Goal: Task Accomplishment & Management: Use online tool/utility

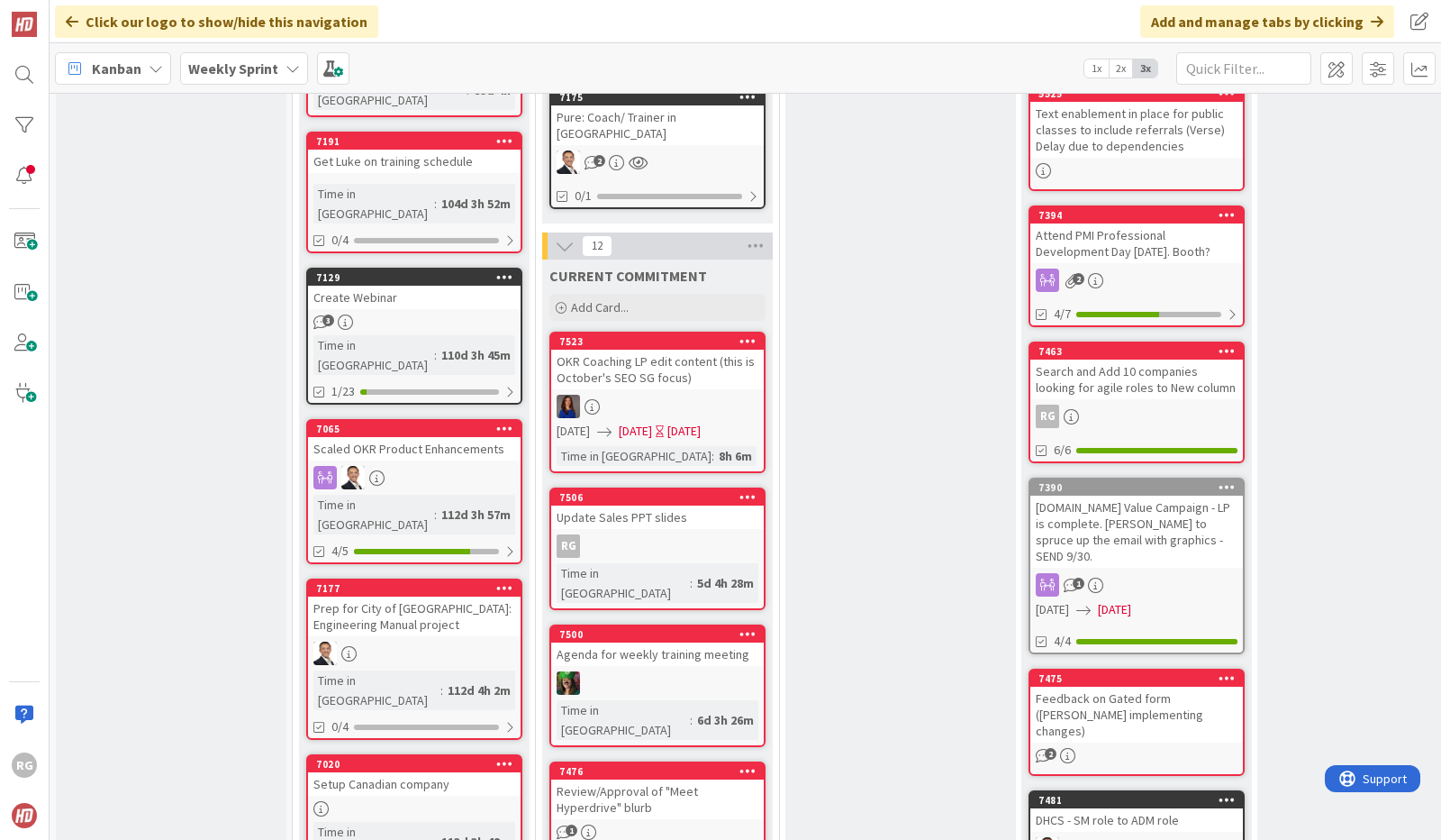
scroll to position [806, 0]
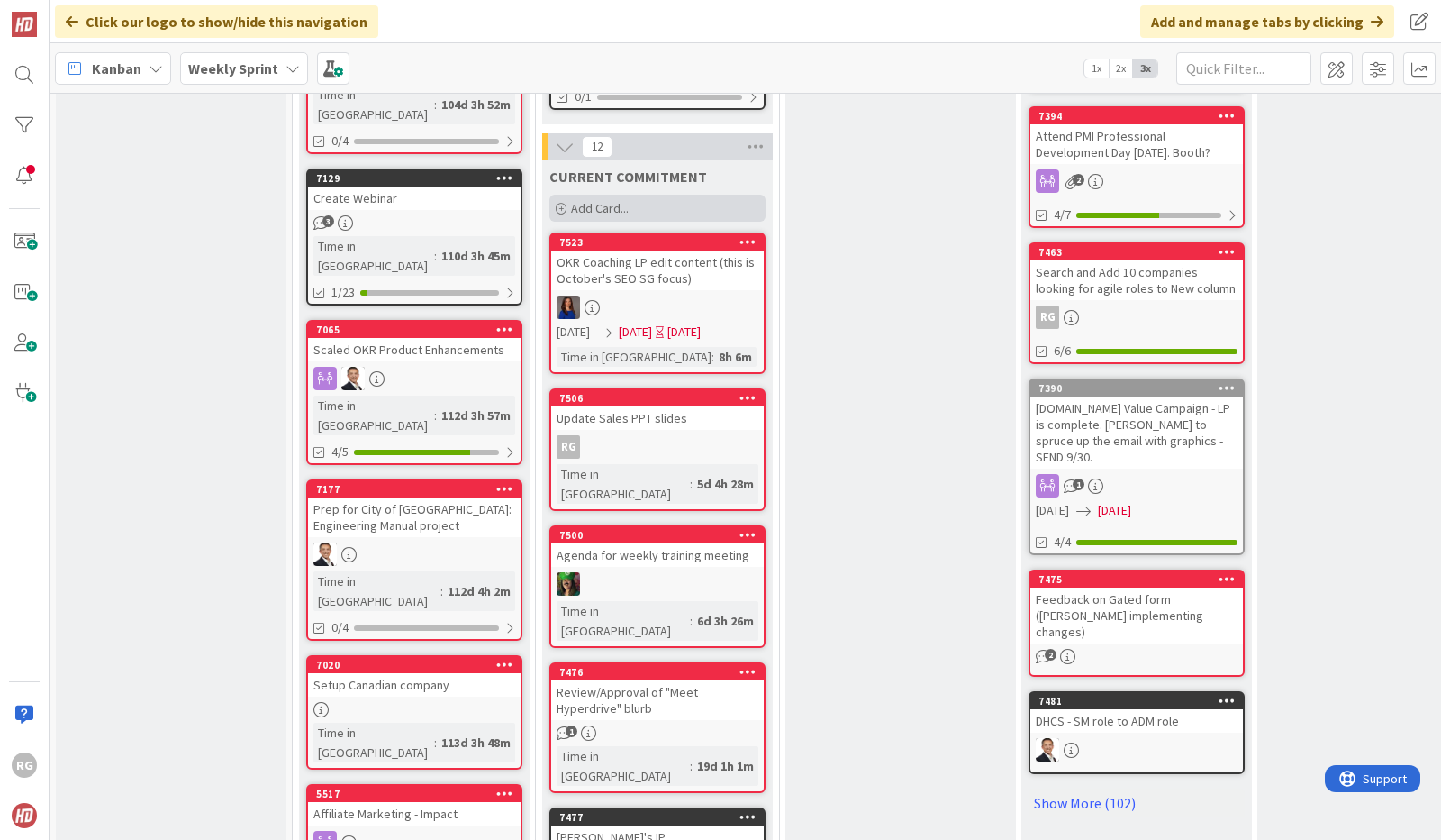
click at [631, 195] on div "Add Card..." at bounding box center [657, 208] width 216 height 27
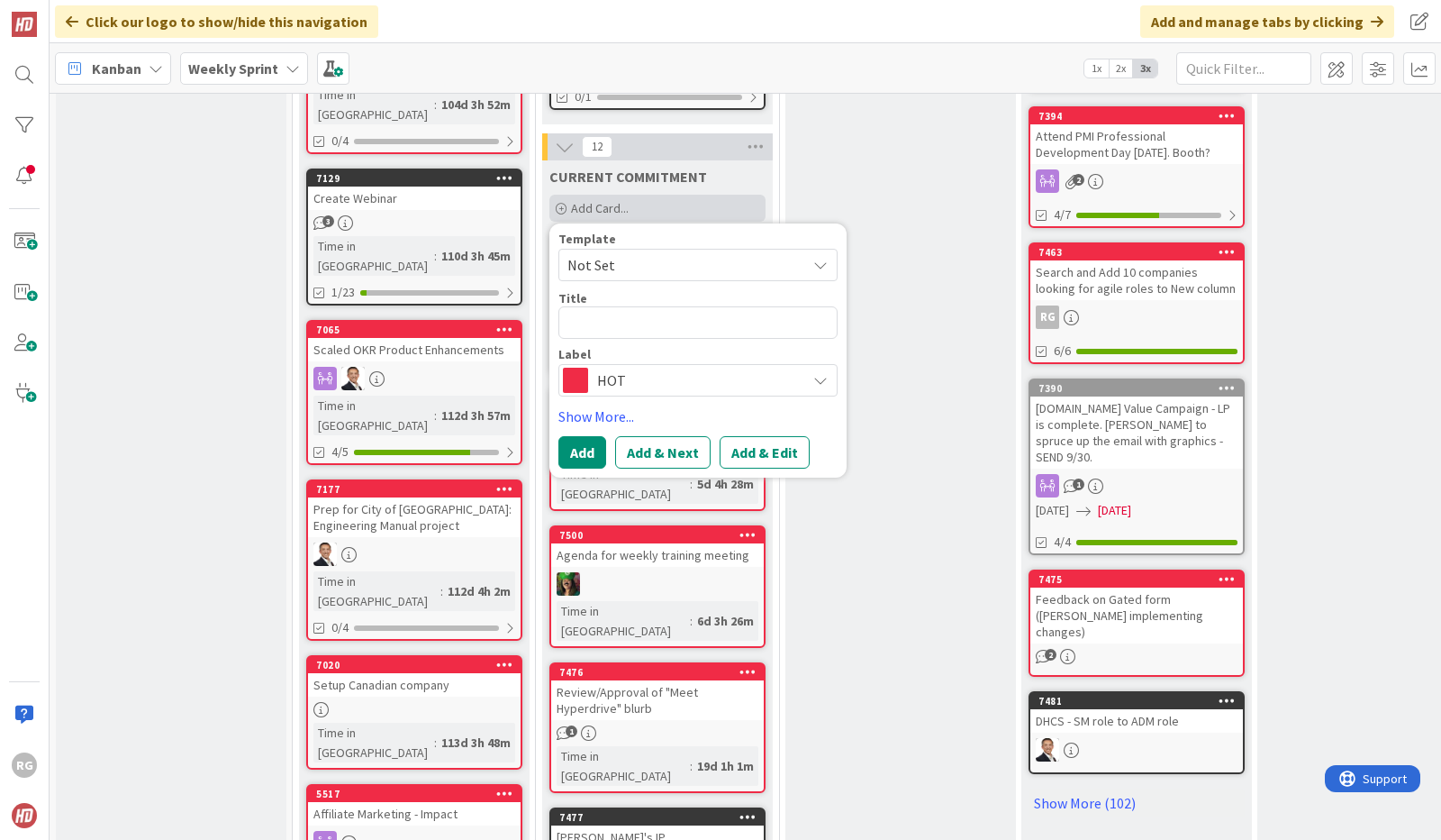
type textarea "x"
type textarea "Tu"
type textarea "x"
type textarea "Tun"
type textarea "x"
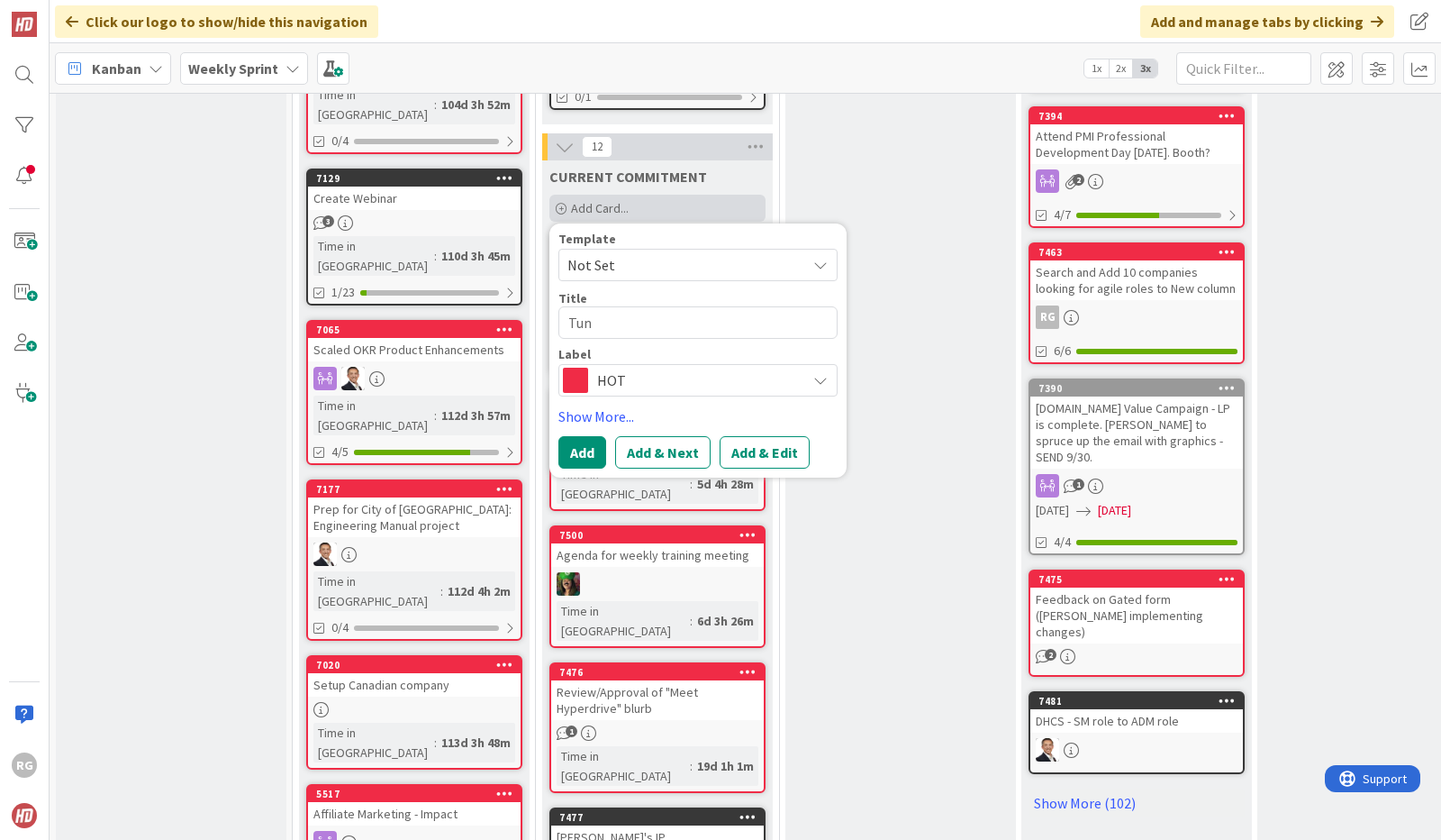
type textarea "Tuna"
type textarea "x"
type textarea "Tuna"
type textarea "x"
type textarea "Tuna a"
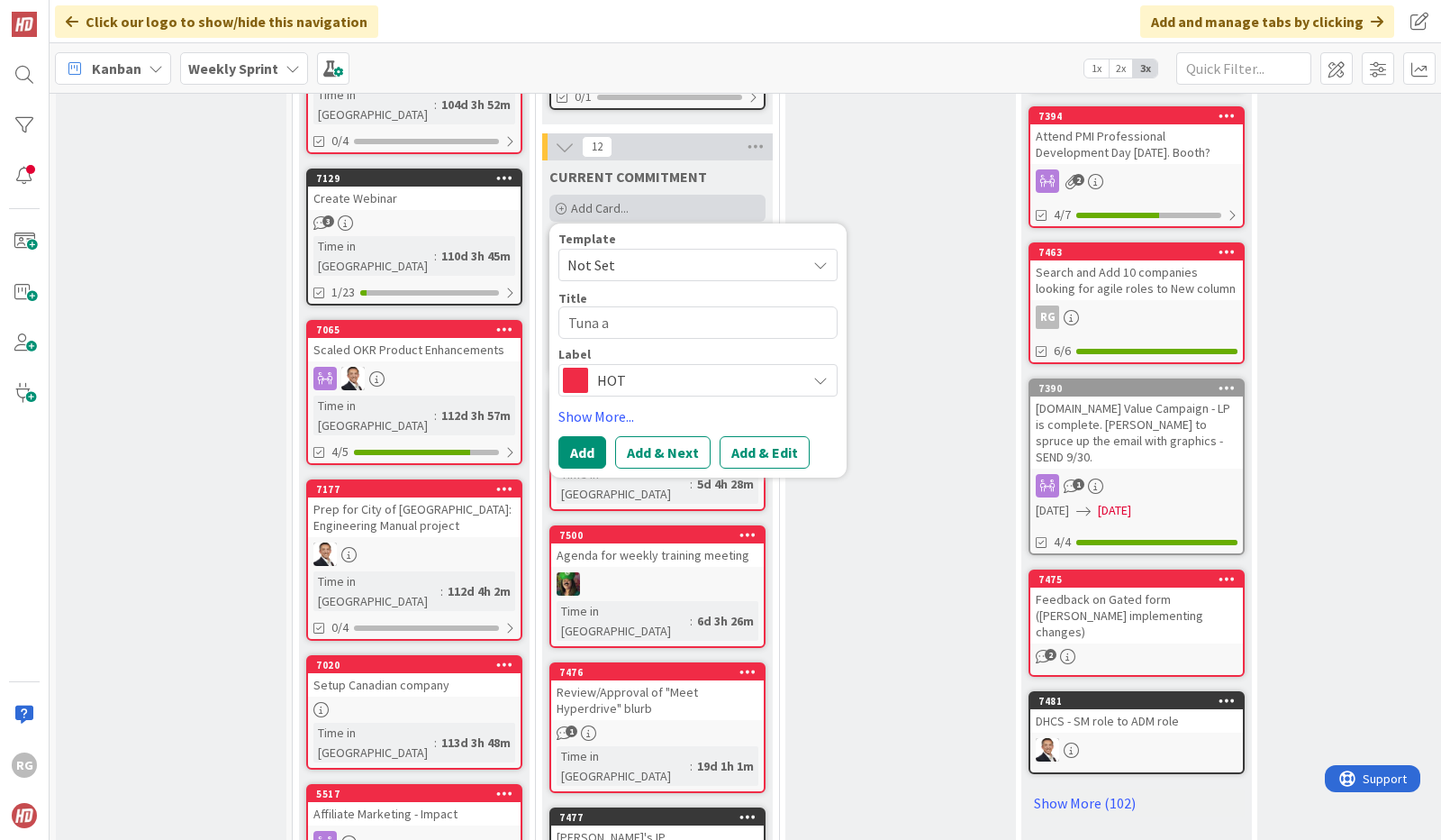
type textarea "x"
type textarea "Tuna an"
type textarea "x"
type textarea "Tuna and"
type textarea "x"
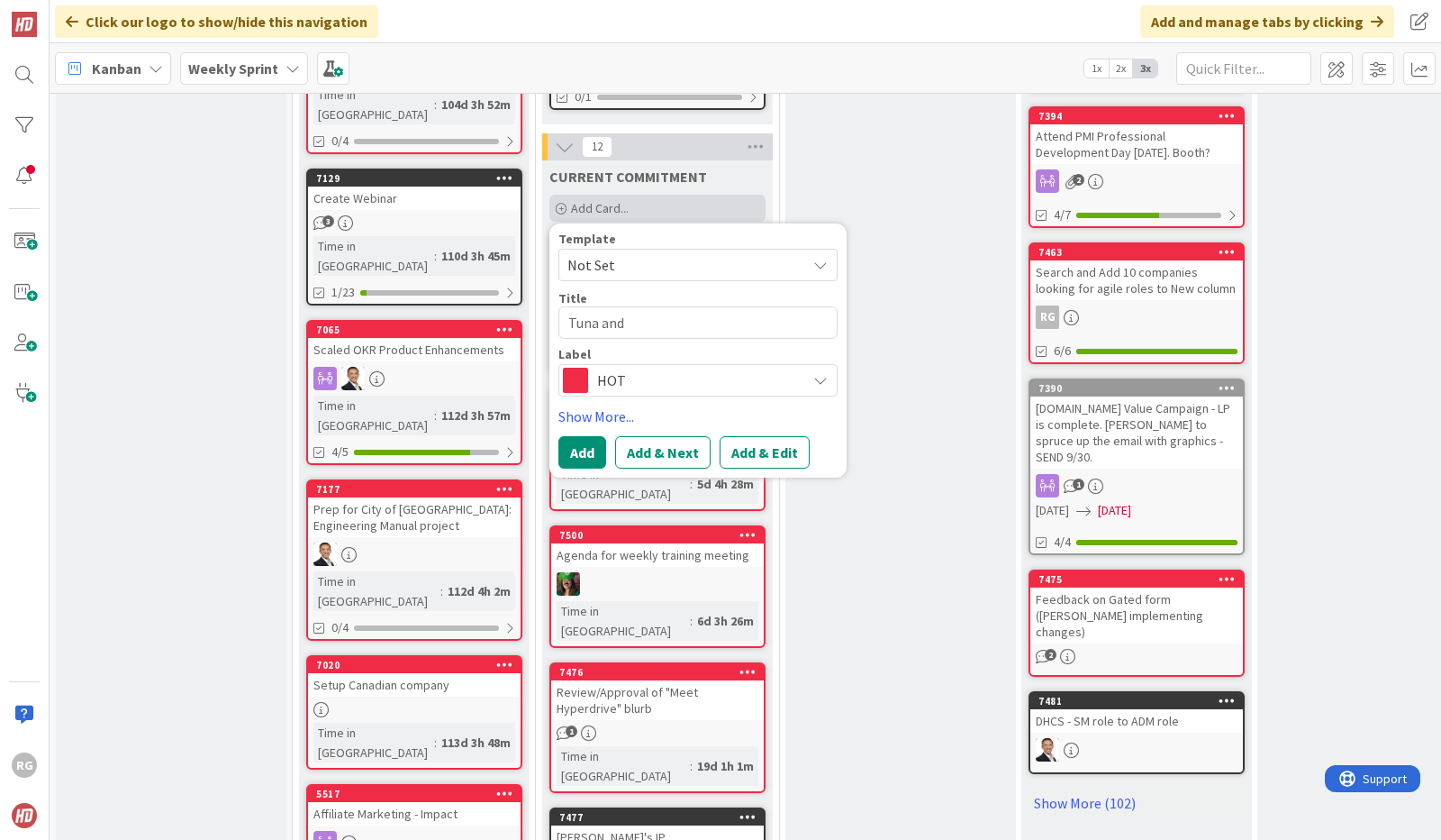
type textarea "Tuna and"
type textarea "x"
type textarea "Tuna and W"
type textarea "x"
type textarea "Tuna and Wh"
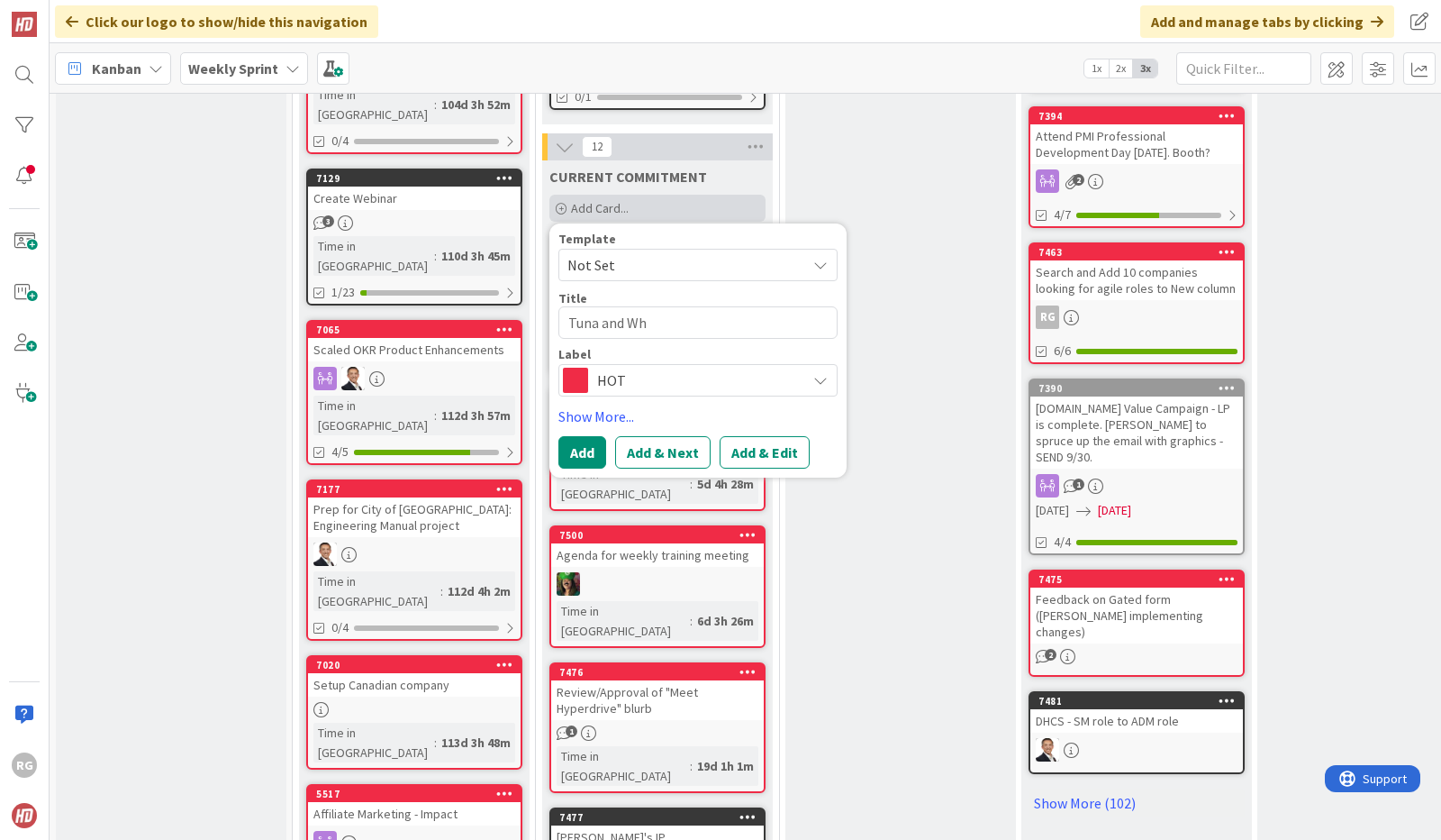
type textarea "x"
type textarea "Tuna and W"
type textarea "x"
type textarea "Tuna and"
type textarea "x"
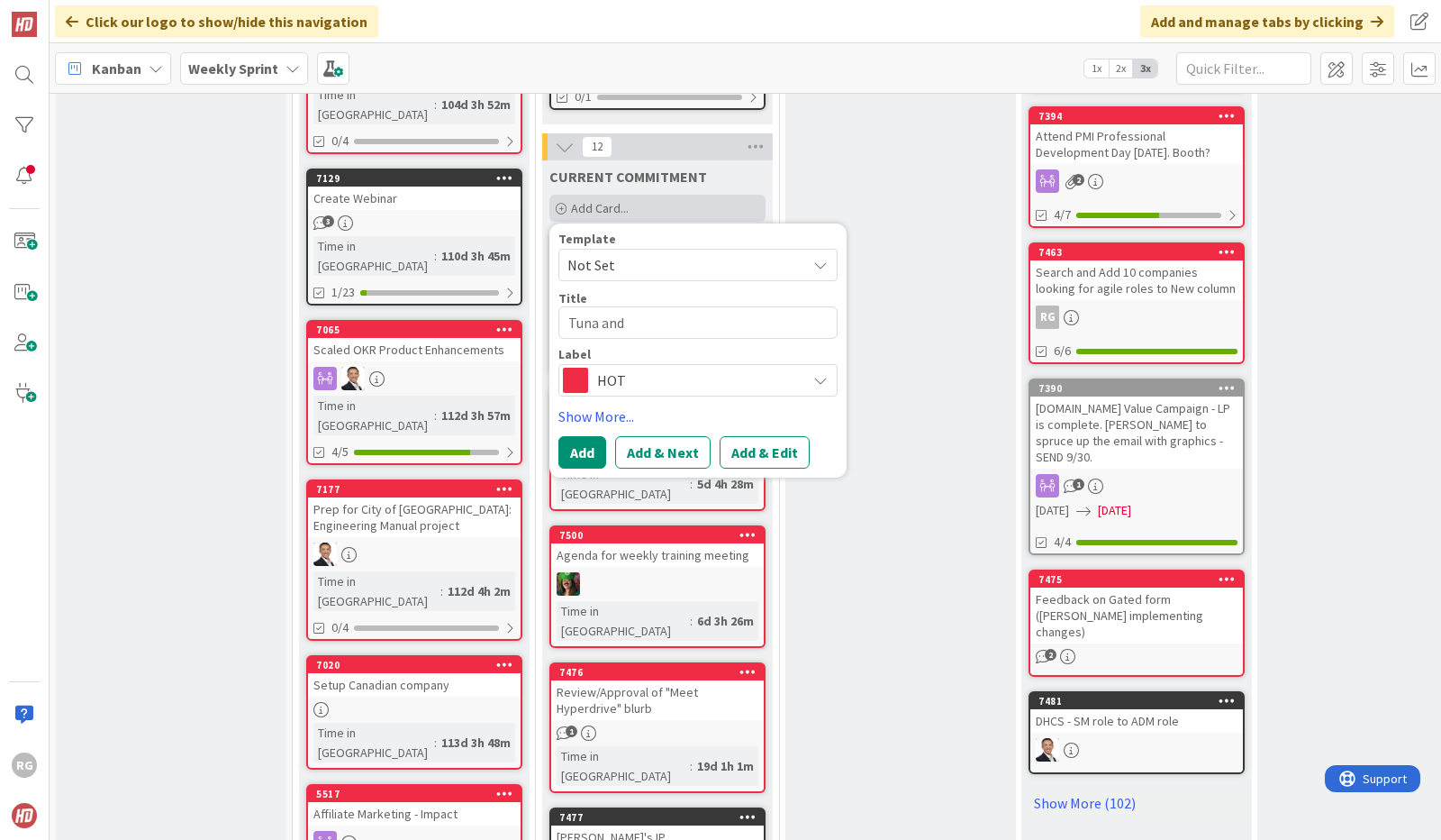
type textarea "Tuna and"
type textarea "x"
type textarea "Tuna an"
type textarea "x"
type textarea "Tuna a"
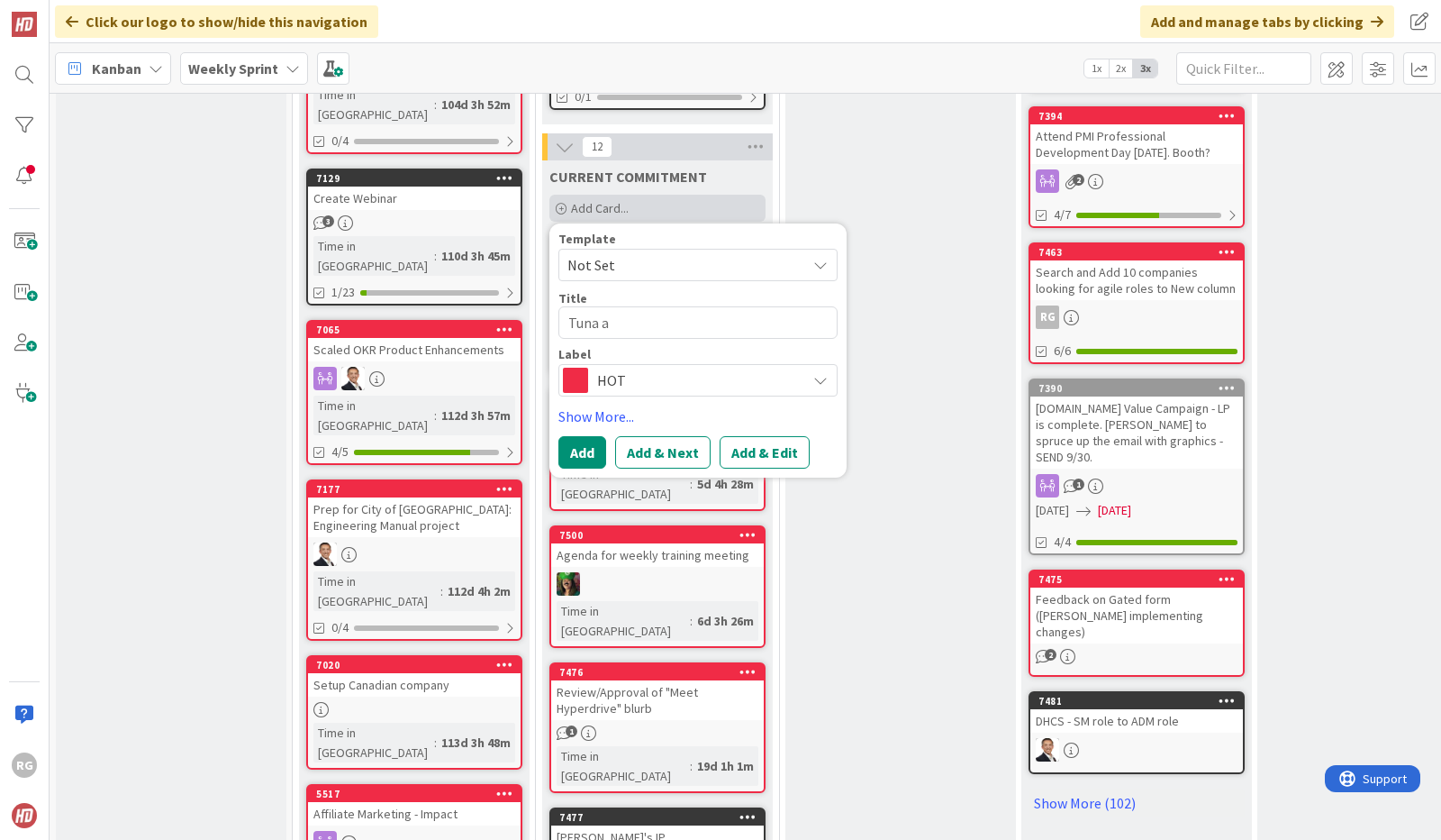
type textarea "x"
type textarea "Tuna"
type textarea "x"
type textarea "Tuna"
type textarea "x"
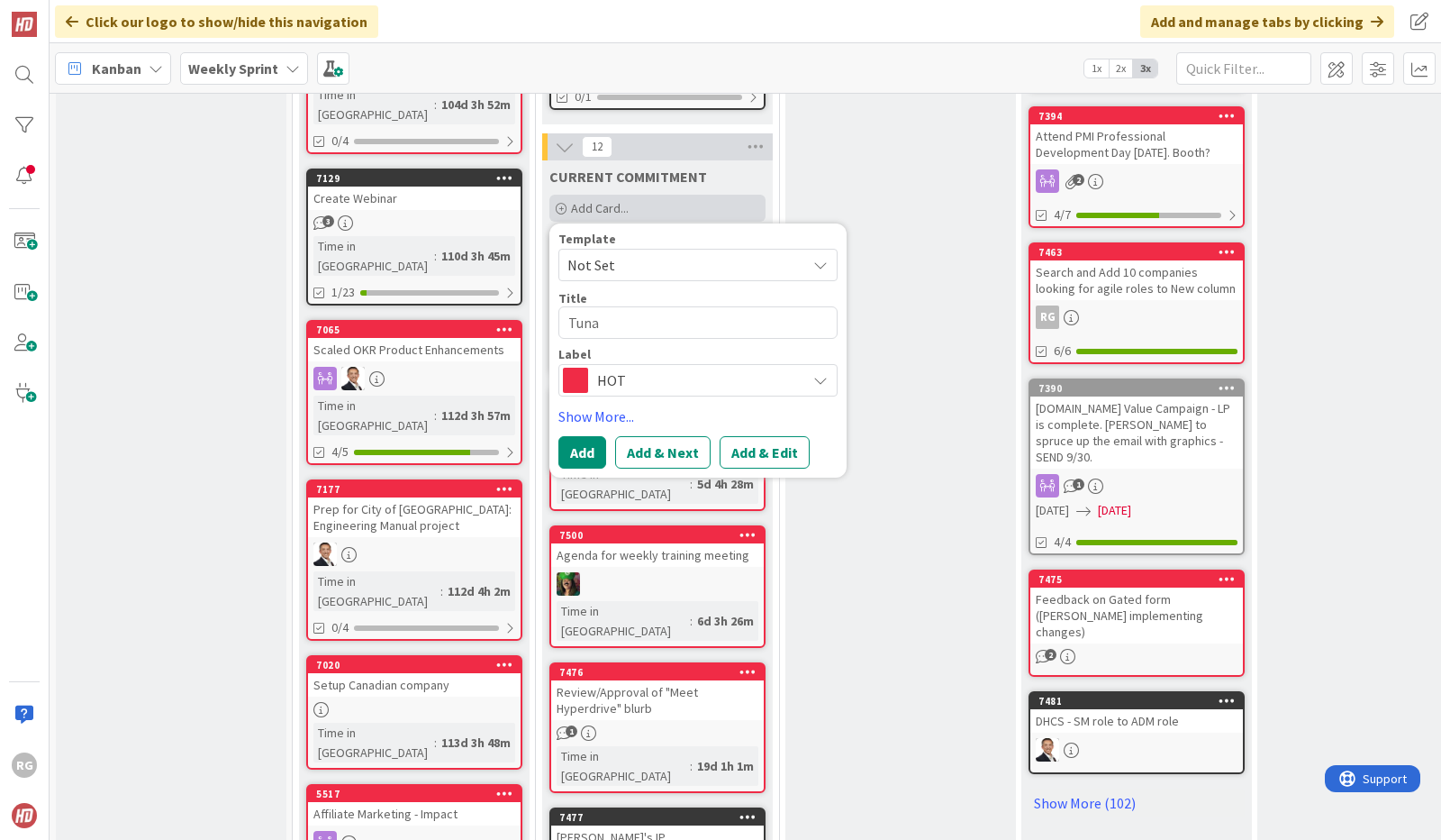
type textarea "Tun"
type textarea "x"
type textarea "Tu"
type textarea "x"
type textarea "T"
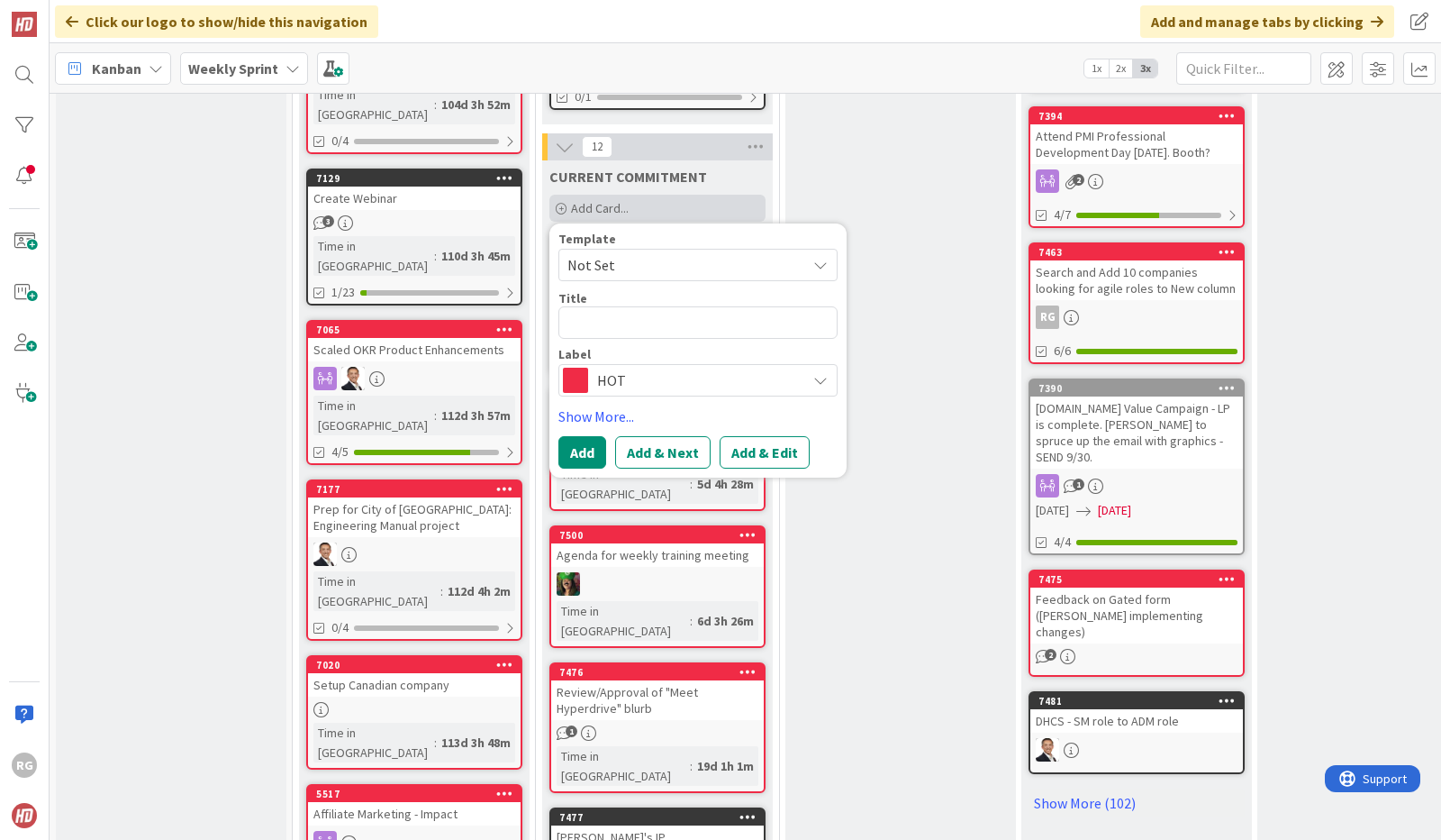
type textarea "x"
type textarea "W"
type textarea "x"
type textarea "Wh"
type textarea "x"
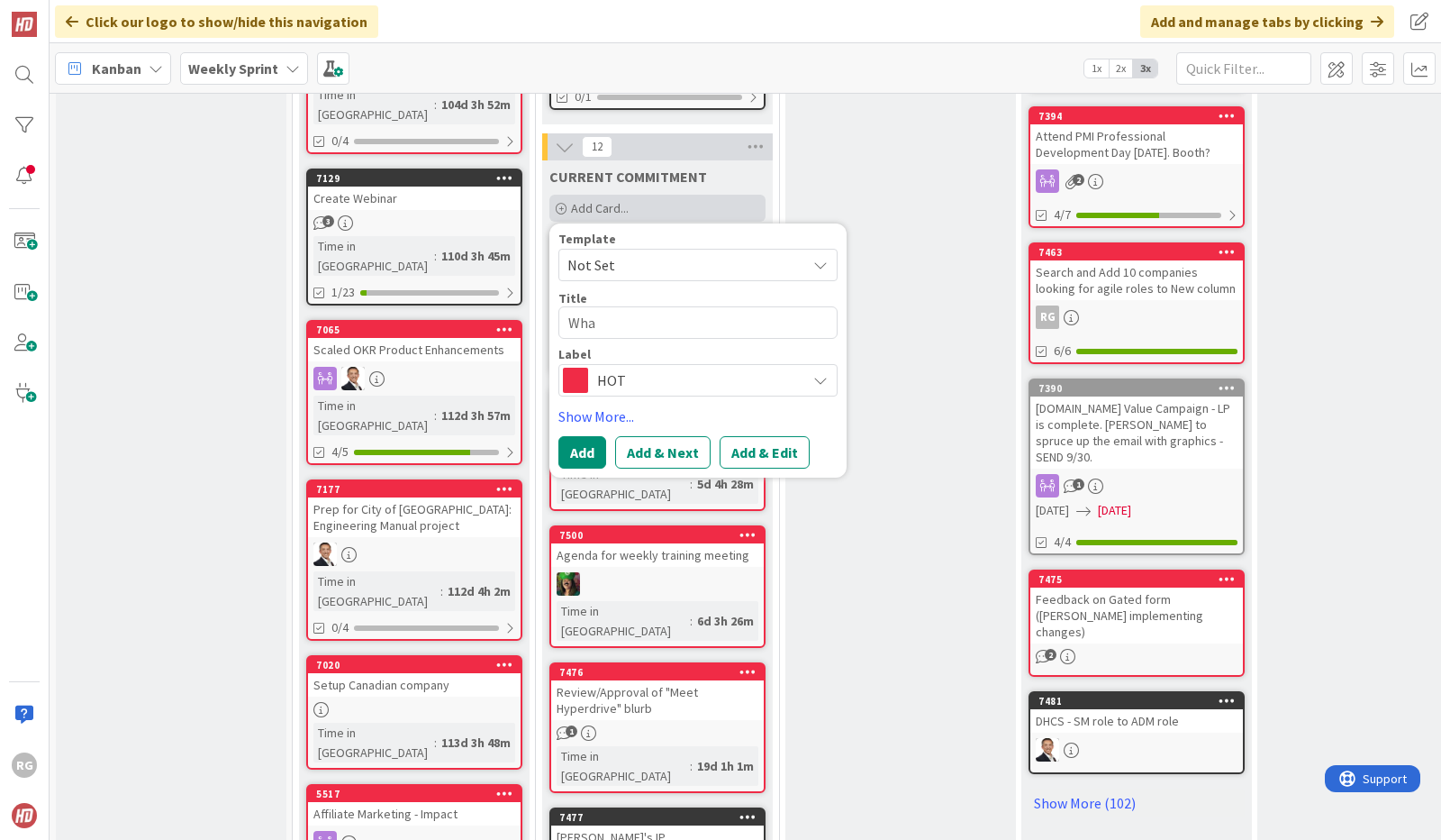
type textarea "What"
type textarea "x"
type textarea "Whatl"
type textarea "x"
type textarea "What"
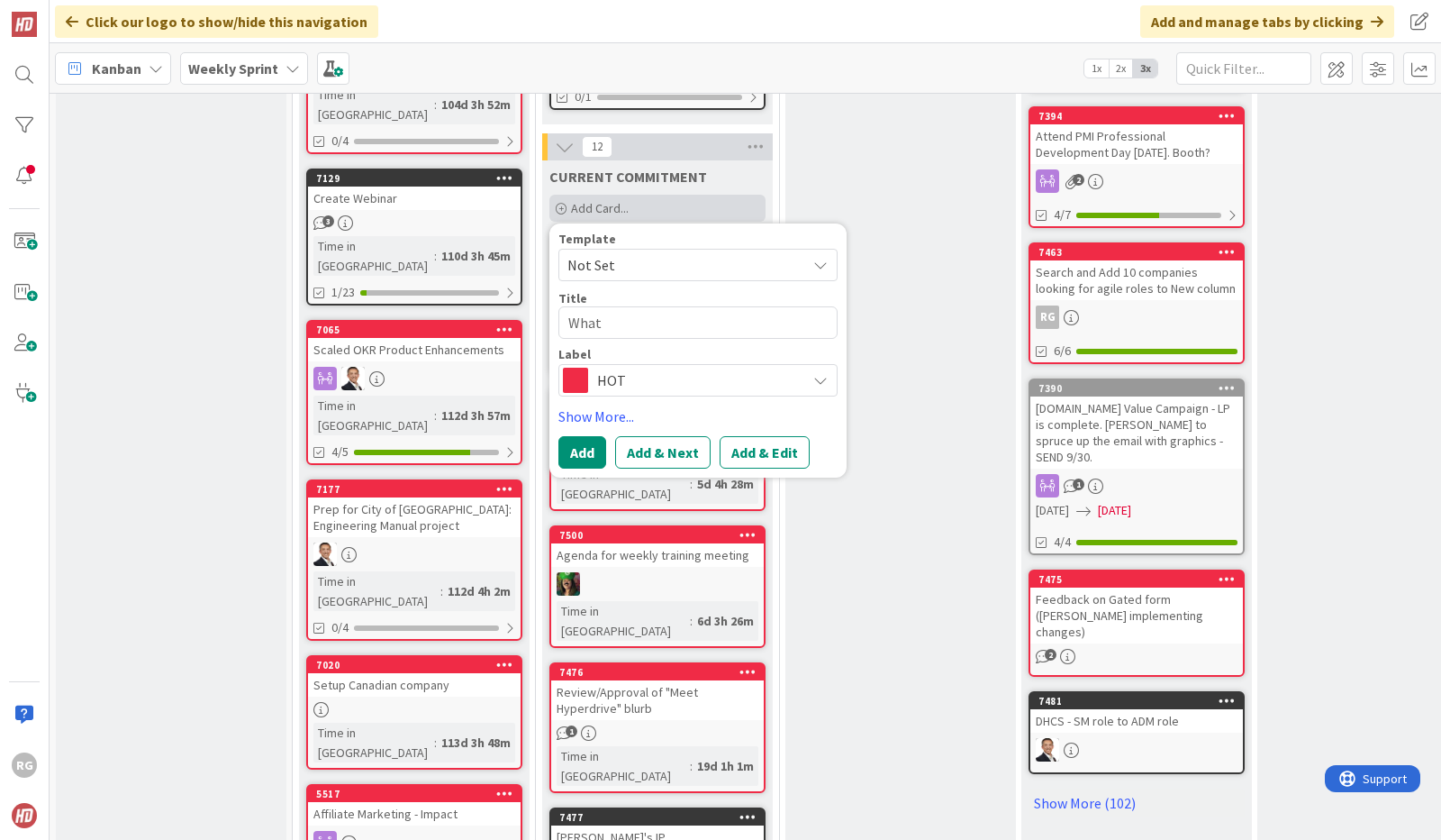
type textarea "x"
type textarea "Wha"
type textarea "x"
type textarea "Whal"
type textarea "x"
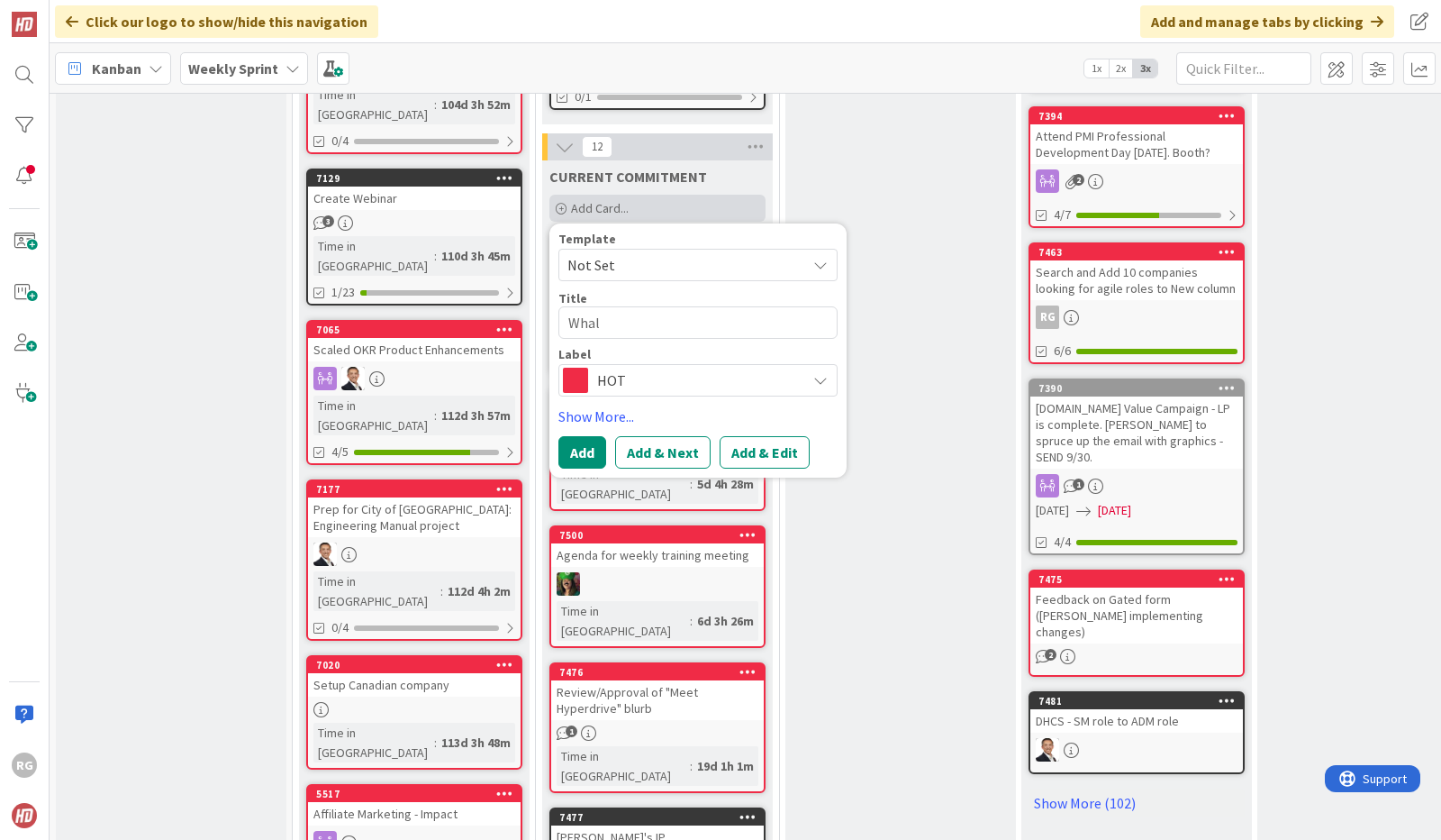
type textarea "Whale"
type textarea "x"
type textarea "Whales"
type textarea "x"
type textarea "Whales"
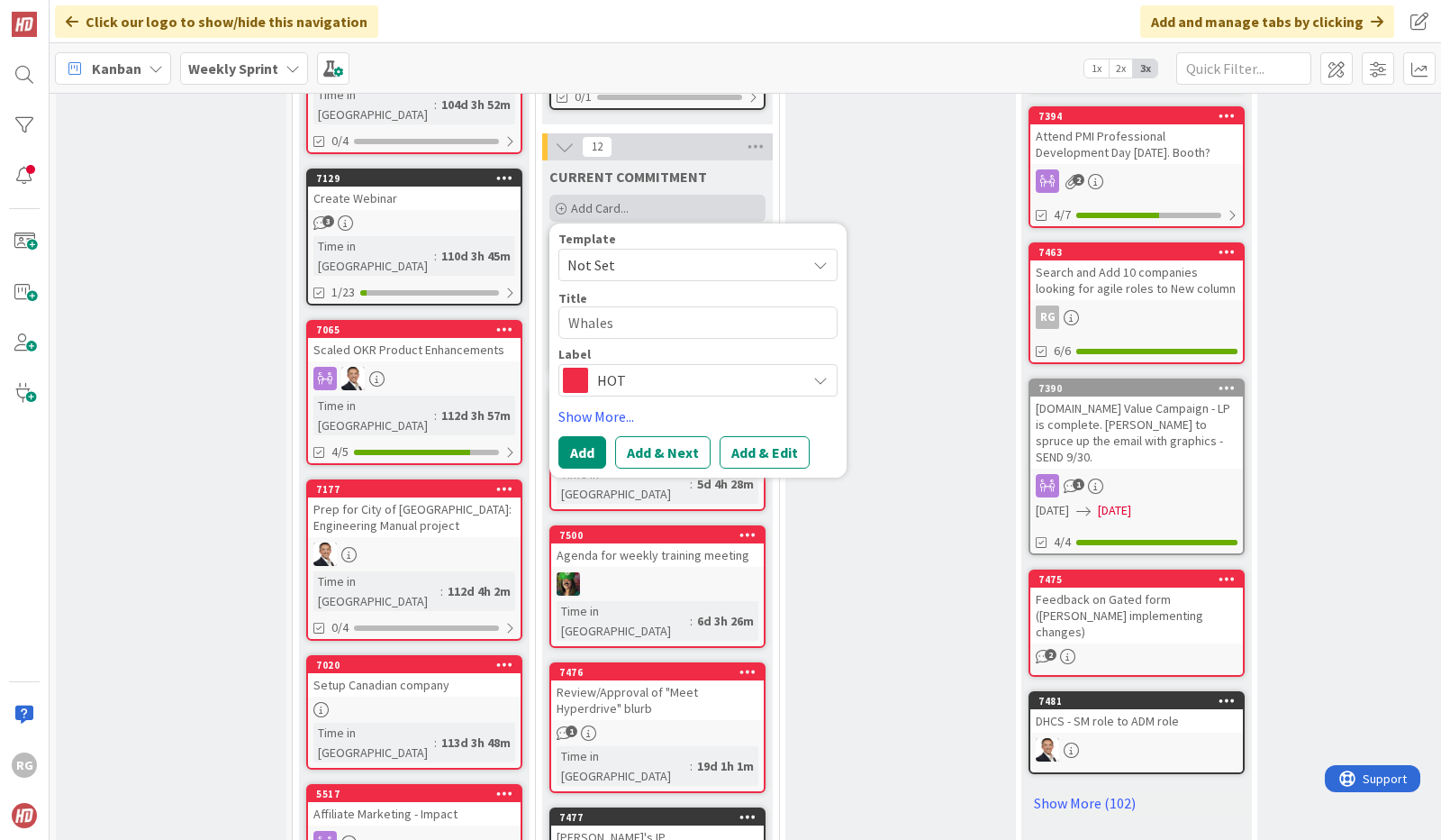
type textarea "x"
type textarea "Whales &"
type textarea "x"
type textarea "Whales &"
type textarea "x"
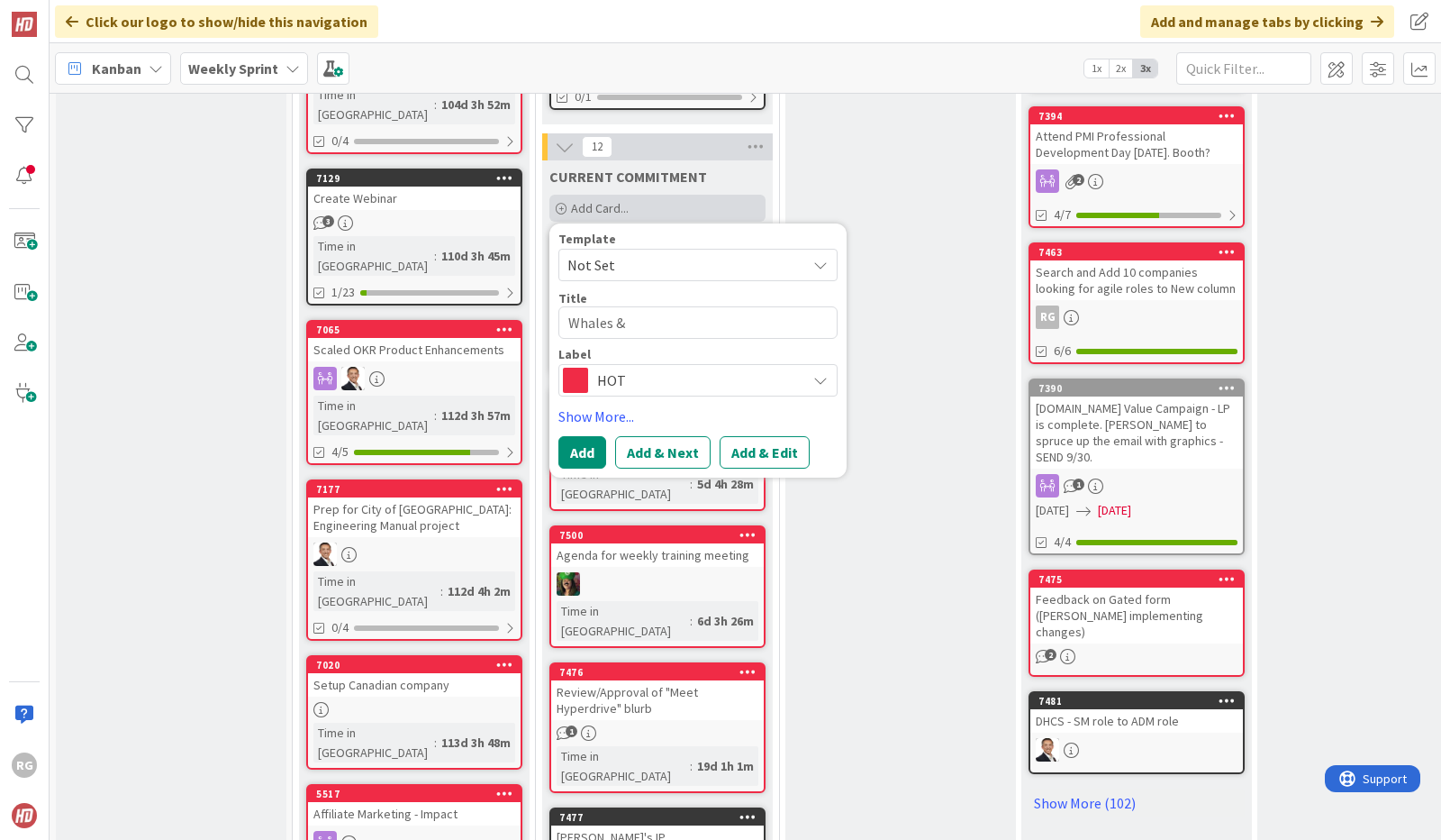
type textarea "Whales & T"
type textarea "x"
type textarea "Whales & Tu"
type textarea "x"
type textarea "Whales & Tun"
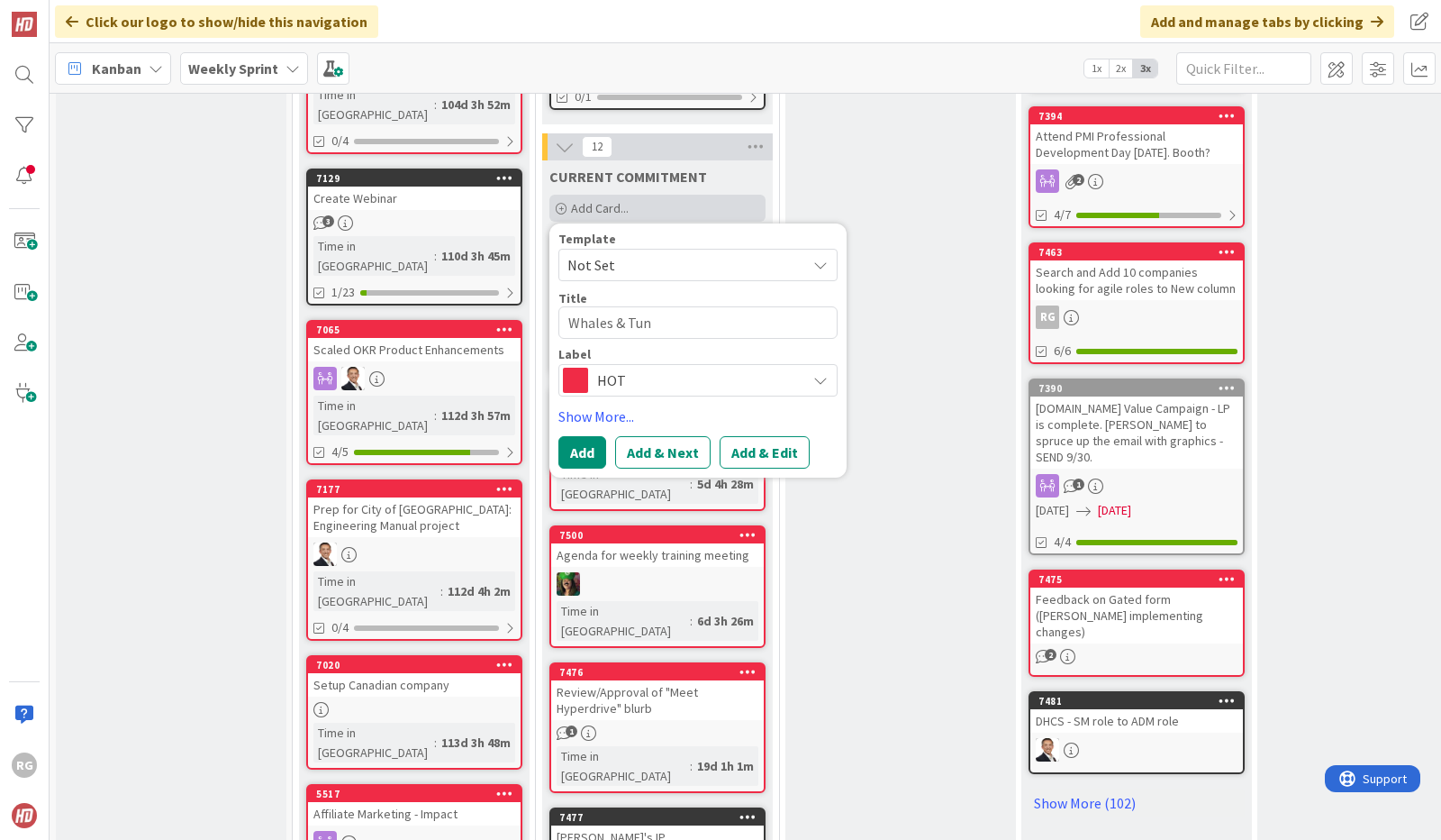
type textarea "x"
type textarea "Whales & Tuna"
type textarea "x"
type textarea "Whales & Tuna"
type textarea "x"
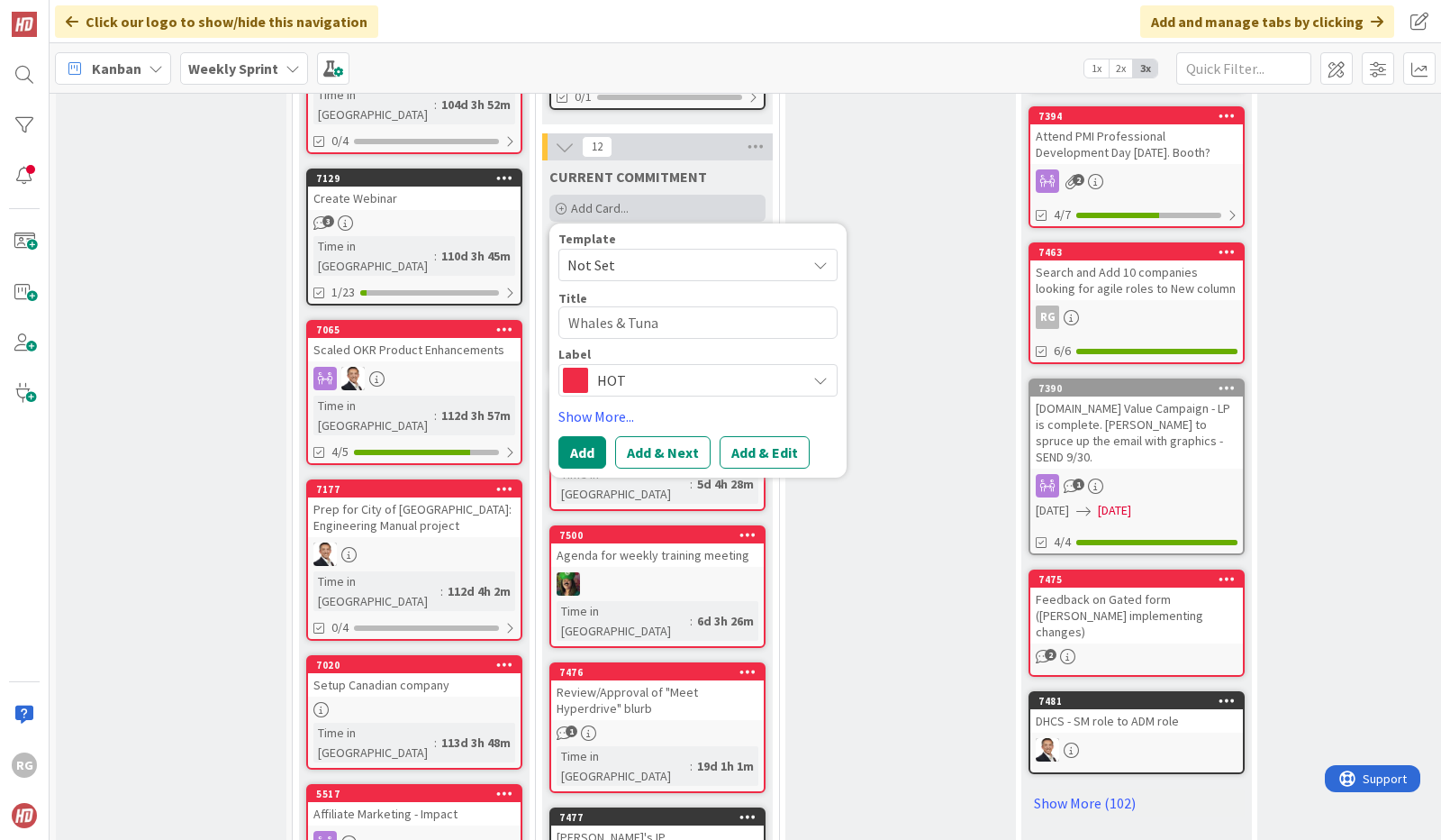
type textarea "Whales & Tuna P"
type textarea "x"
type textarea "Whales & Tuna Pla"
type textarea "x"
type textarea "Whales & Tuna Plan"
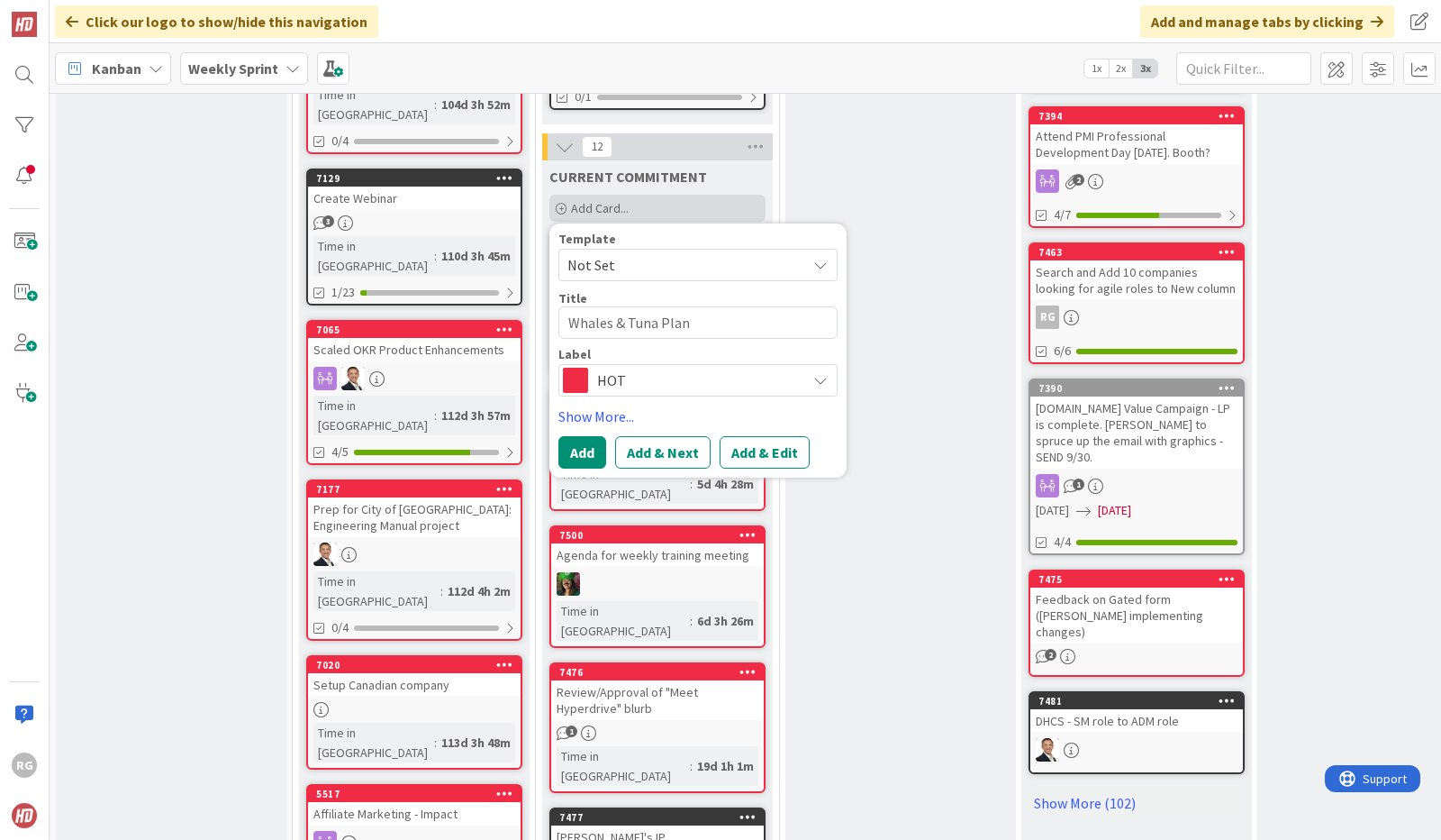
type textarea "x"
type textarea "Whales & Tuna Plan f"
type textarea "x"
type textarea "Whales & Tuna Plan fo"
type textarea "x"
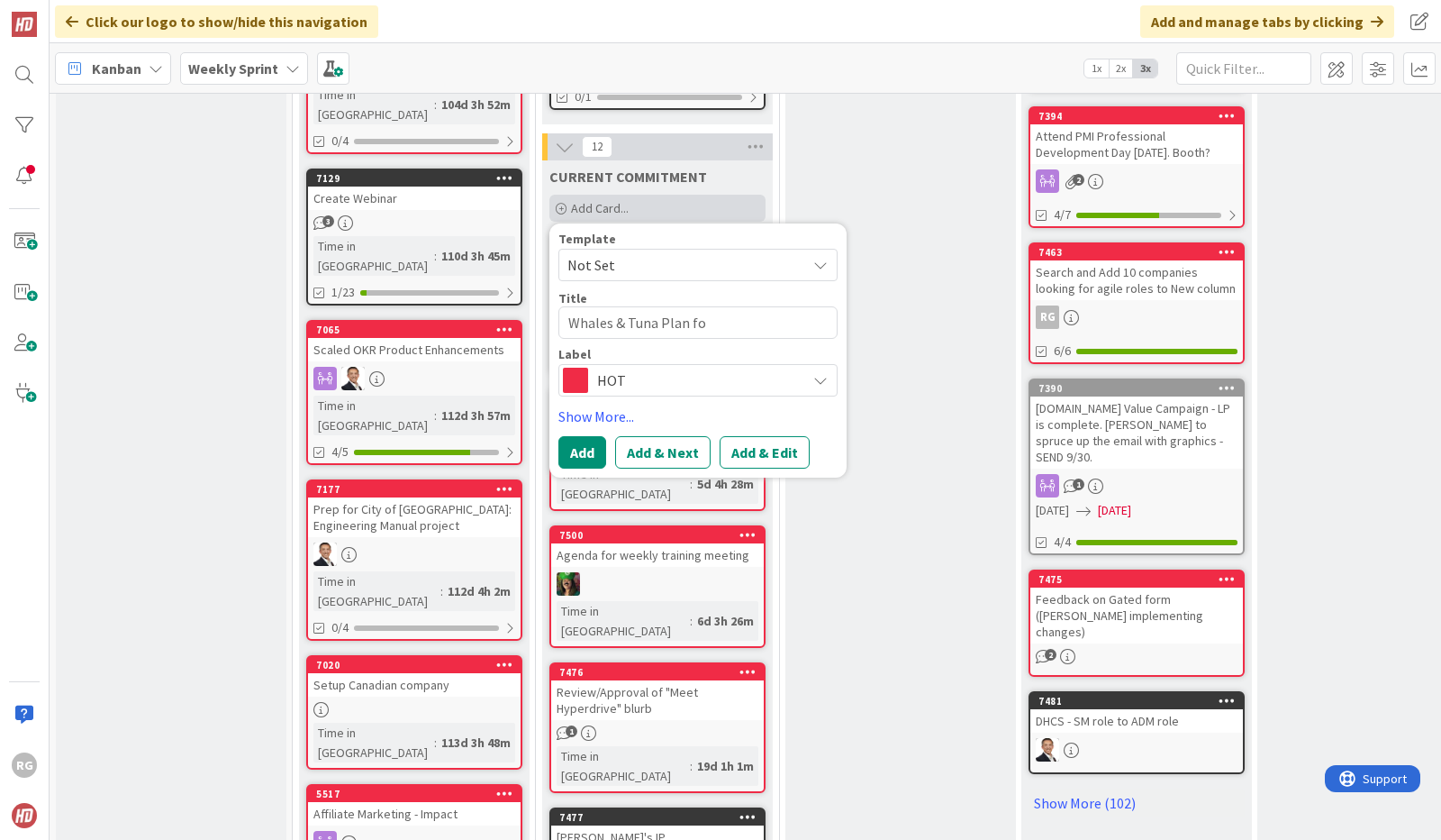
type textarea "Whales & Tuna Plan for"
type textarea "x"
type textarea "Whales & Tuna Plan for"
type textarea "x"
type textarea "Whales & Tuna Plan for r"
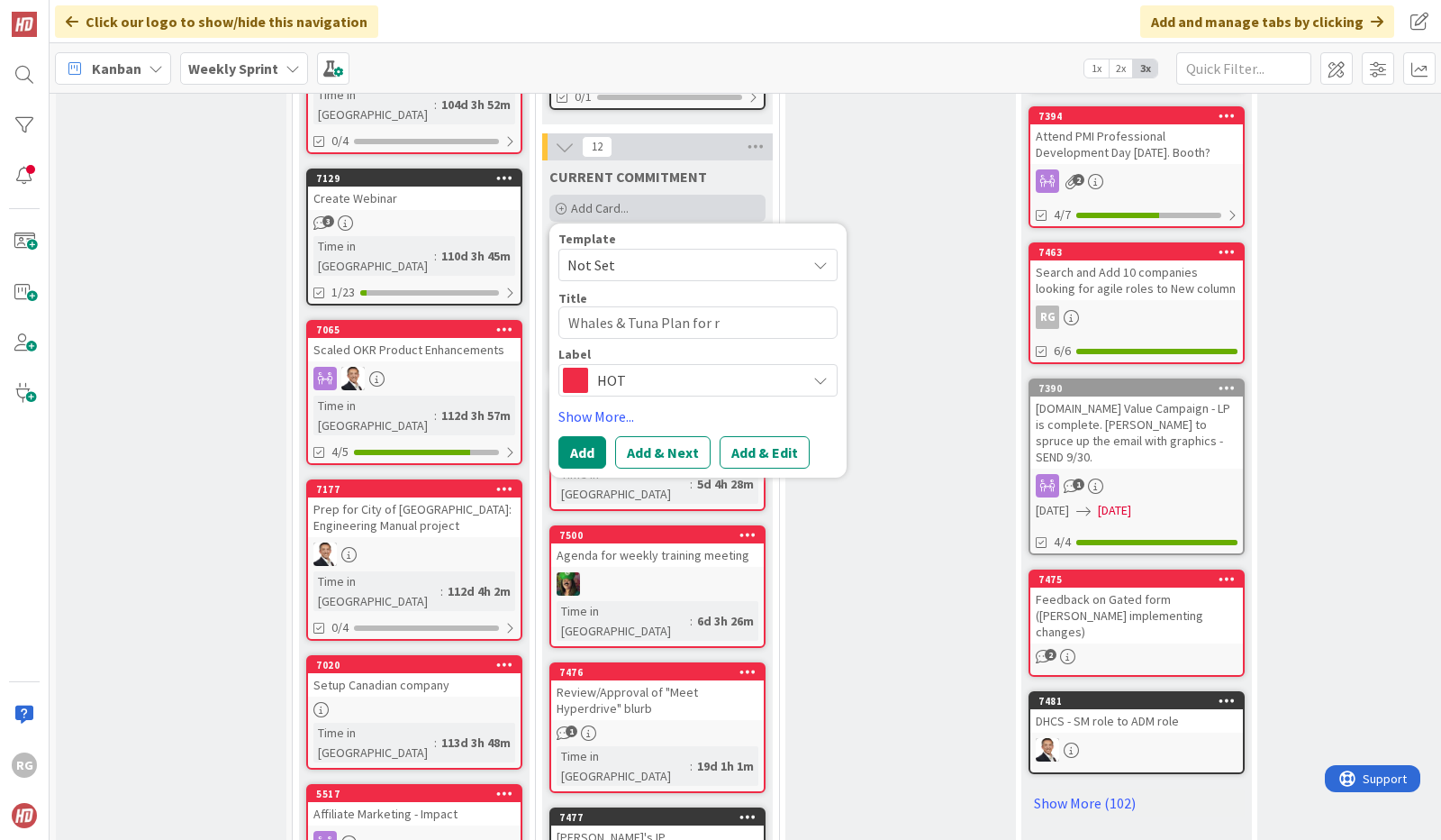
type textarea "x"
type textarea "Whales & Tuna Plan for re"
type textarea "x"
type textarea "Whales & Tuna Plan for rev"
type textarea "x"
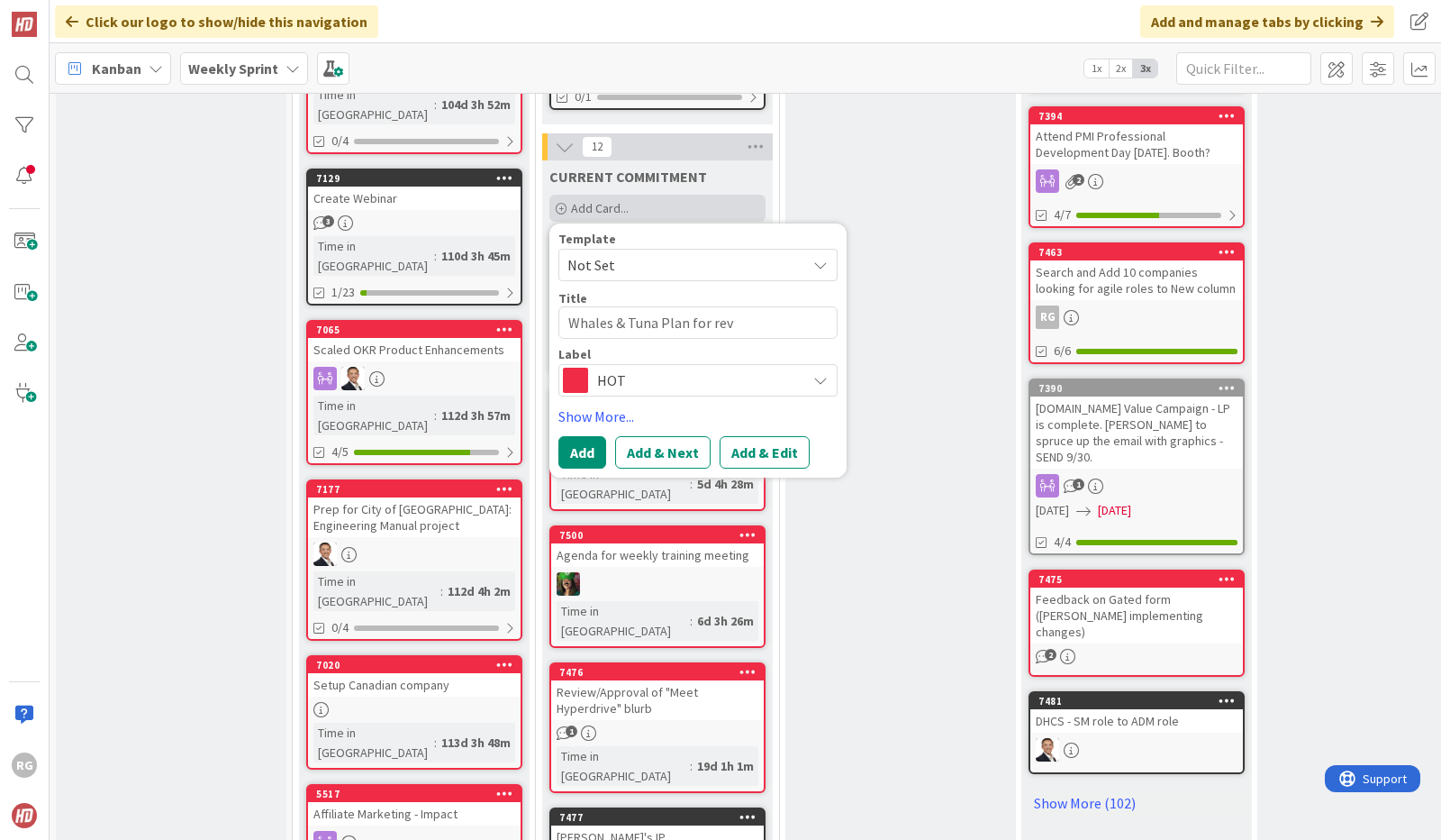
type textarea "Whales & Tuna Plan for revi"
type textarea "x"
type textarea "Whales & Tuna Plan for rev"
type textarea "x"
type textarea "Whales & Tuna Plan for re"
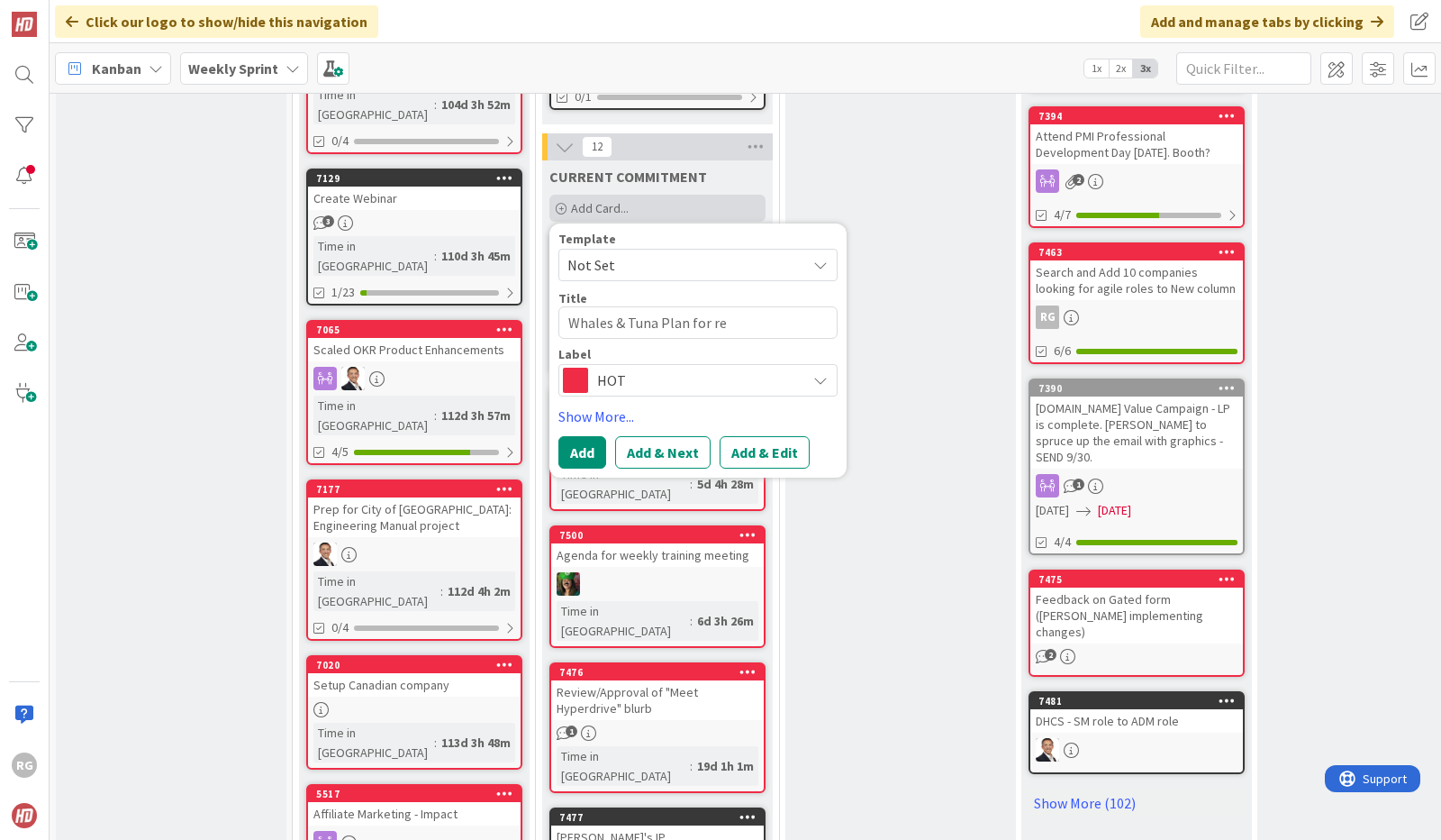
type textarea "x"
type textarea "Whales & Tuna Plan for r"
type textarea "x"
type textarea "Whales & Tuna Plan for rR"
type textarea "x"
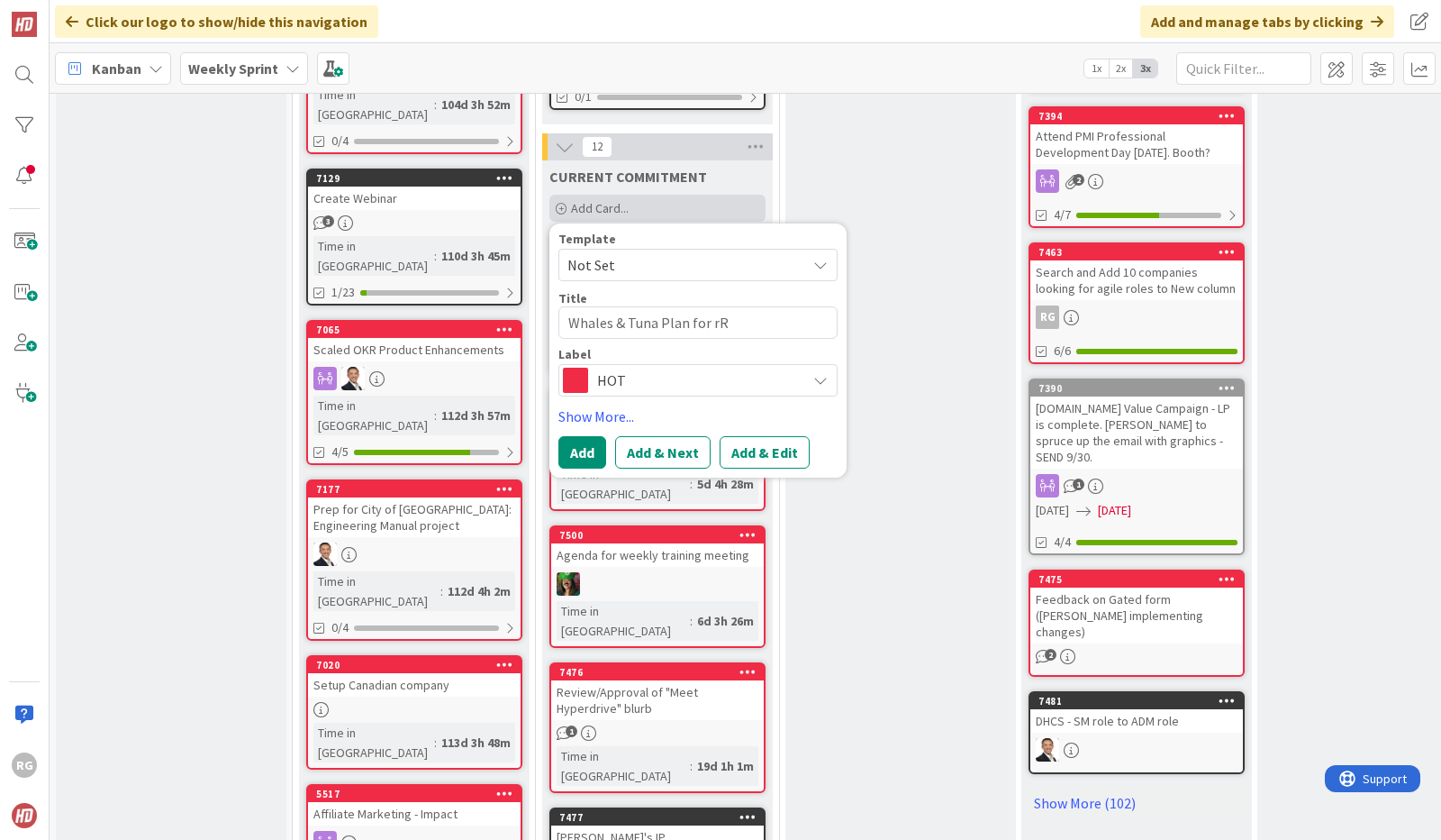
type textarea "Whales & Tuna Plan for r"
type textarea "x"
type textarea "Whales & Tuna Plan for"
type textarea "x"
type textarea "Whales & Tuna Plan for R"
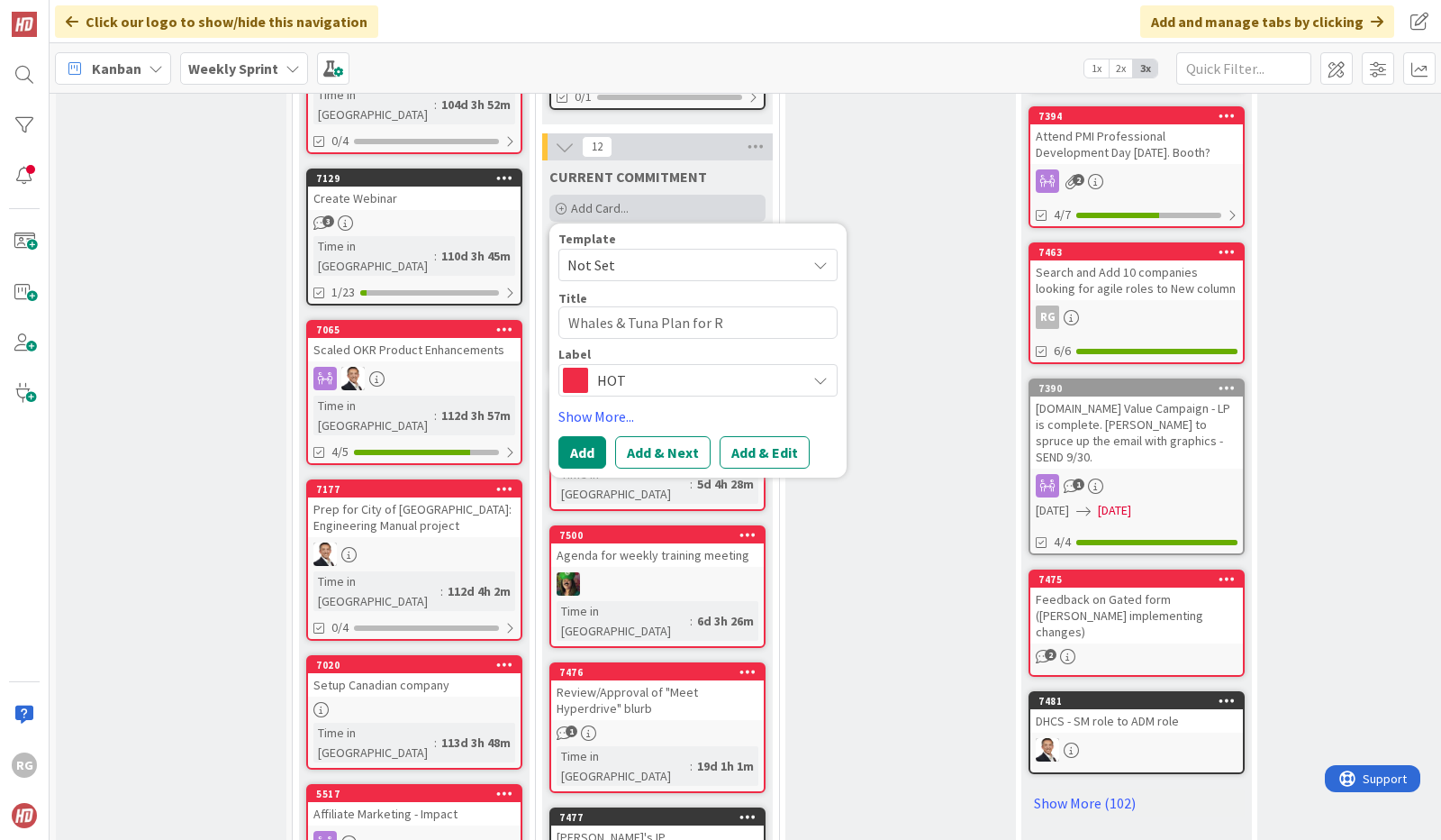
type textarea "x"
type textarea "Whales & Tuna Plan for Re"
type textarea "x"
type textarea "Whales & Tuna Plan for Rev"
type textarea "x"
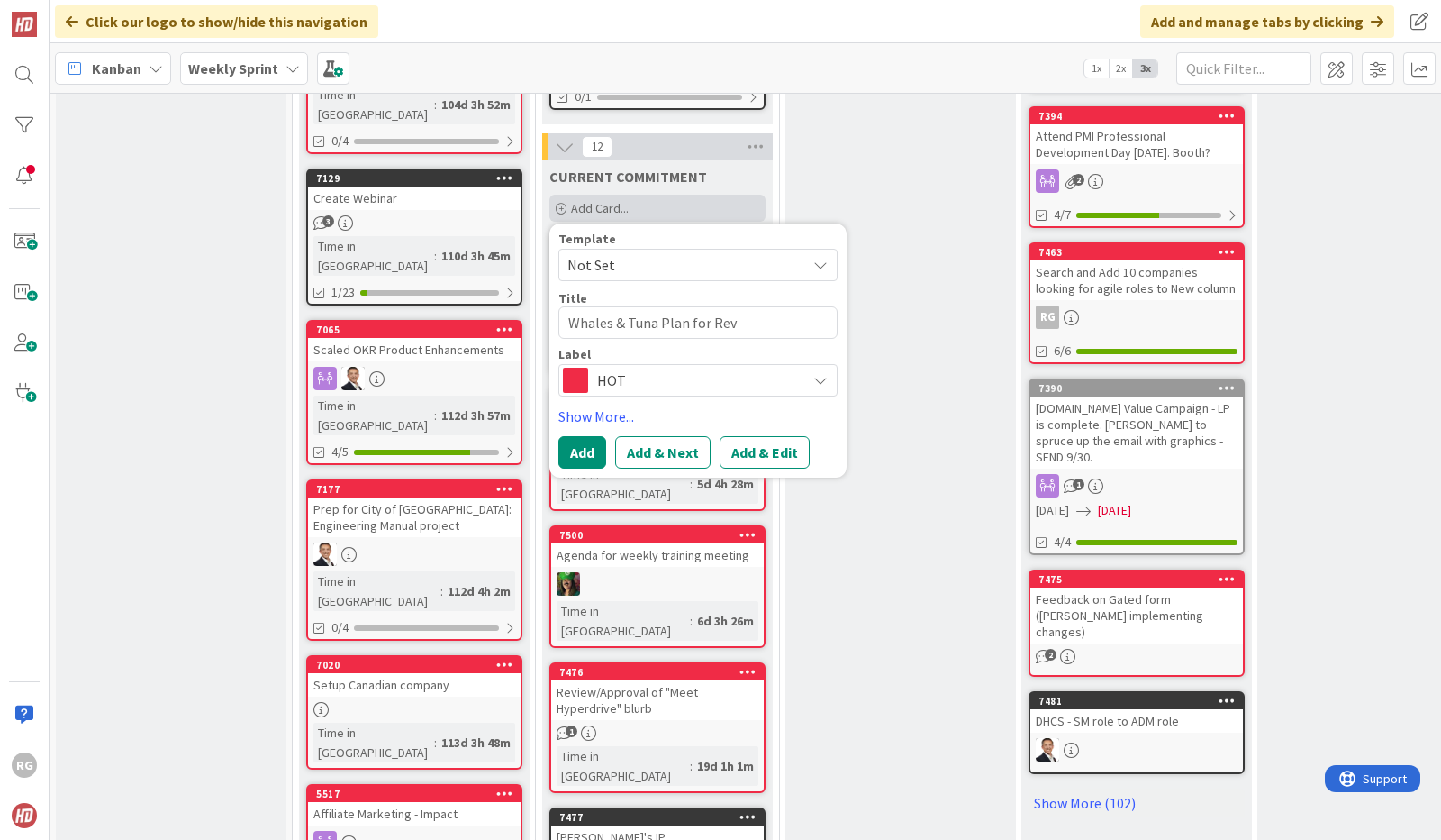
type textarea "Whales & Tuna Plan for Revi"
type textarea "x"
type textarea "Whales & Tuna Plan for Revie"
type textarea "x"
type textarea "Whales & Tuna Plan for Review"
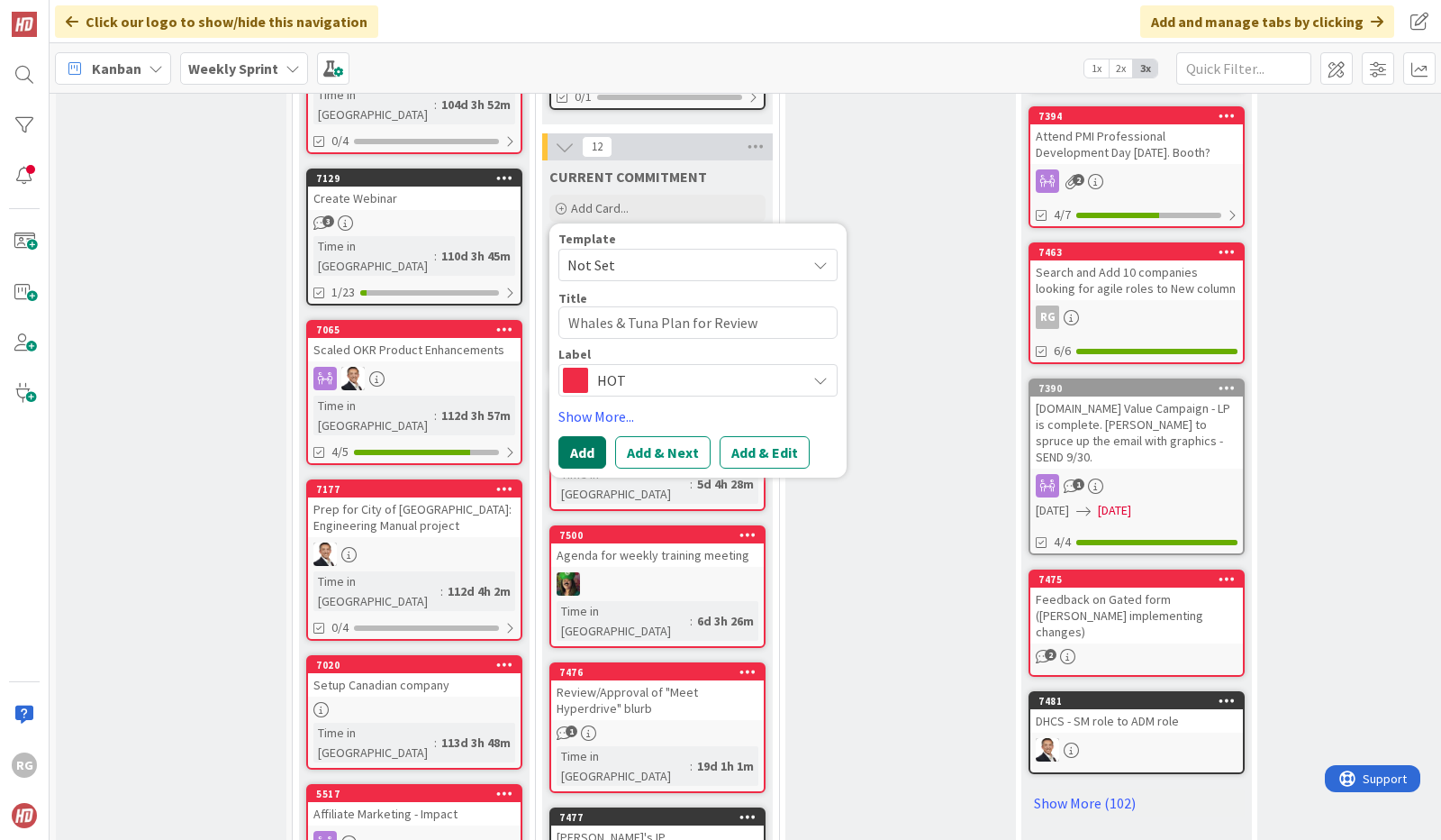
click at [586, 436] on button "Add" at bounding box center [582, 452] width 48 height 32
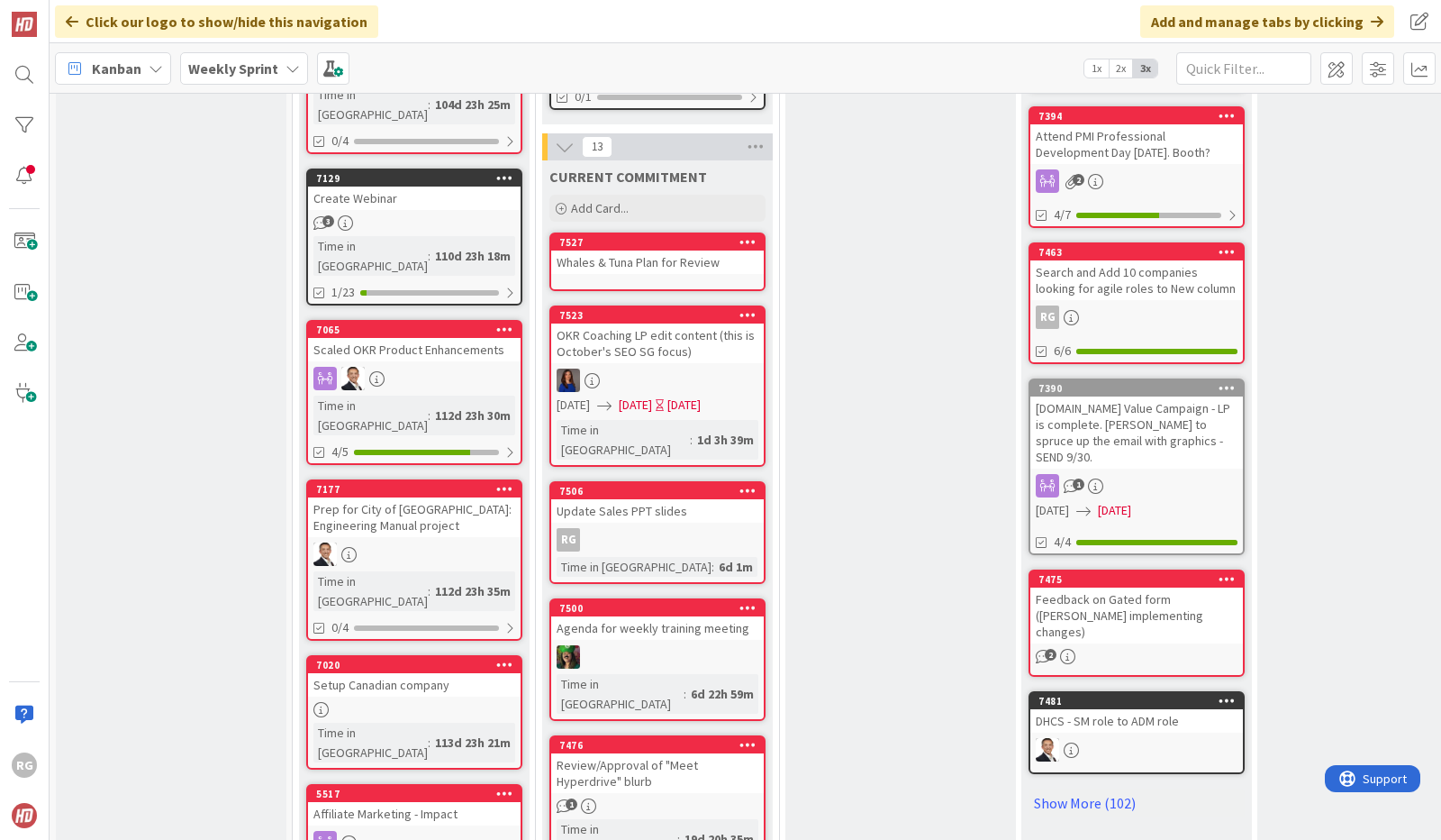
click at [664, 250] on div "Whales & Tuna Plan for Review" at bounding box center [657, 262] width 212 height 24
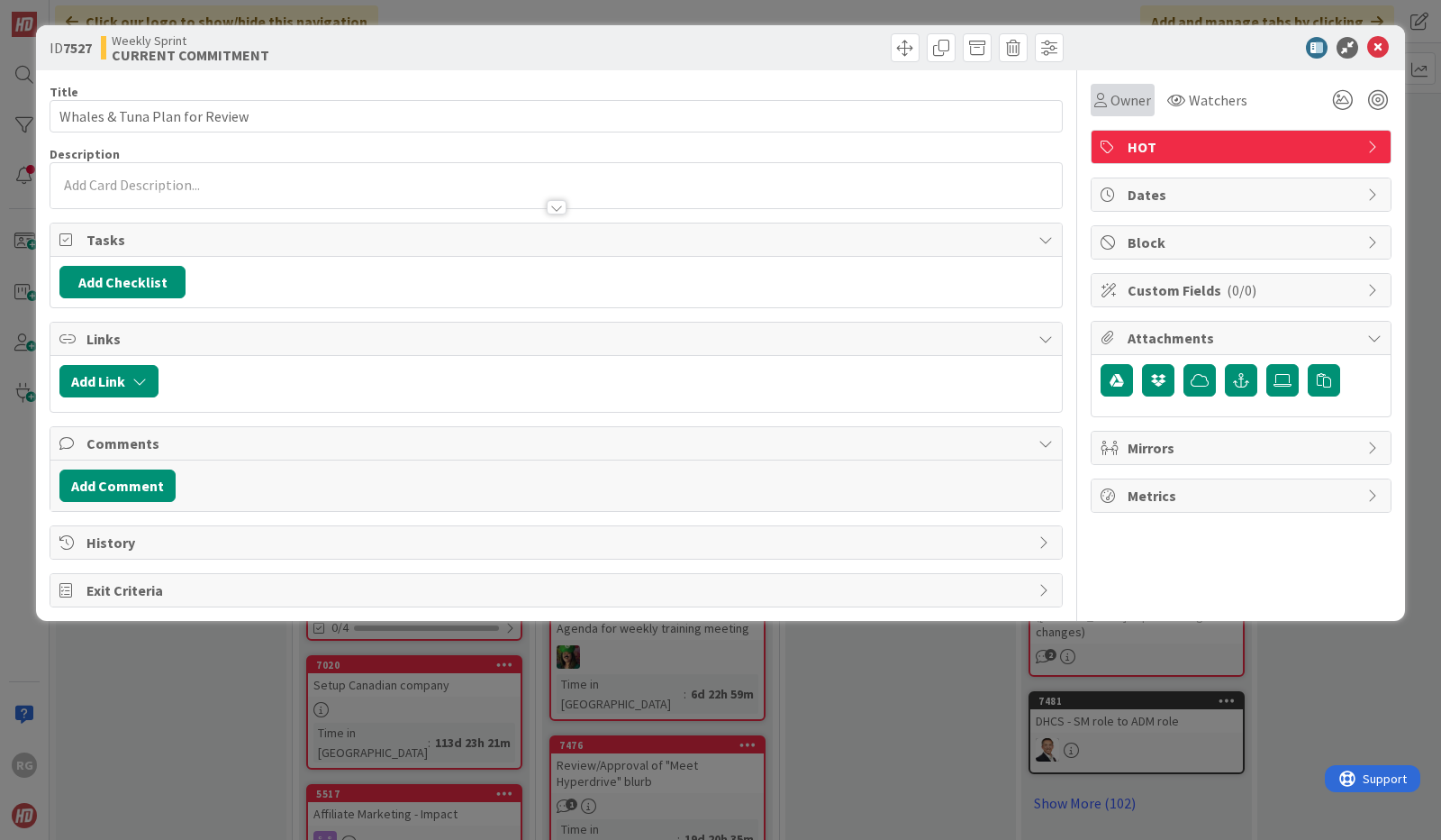
click at [1136, 97] on span "Owner" at bounding box center [1130, 99] width 40 height 22
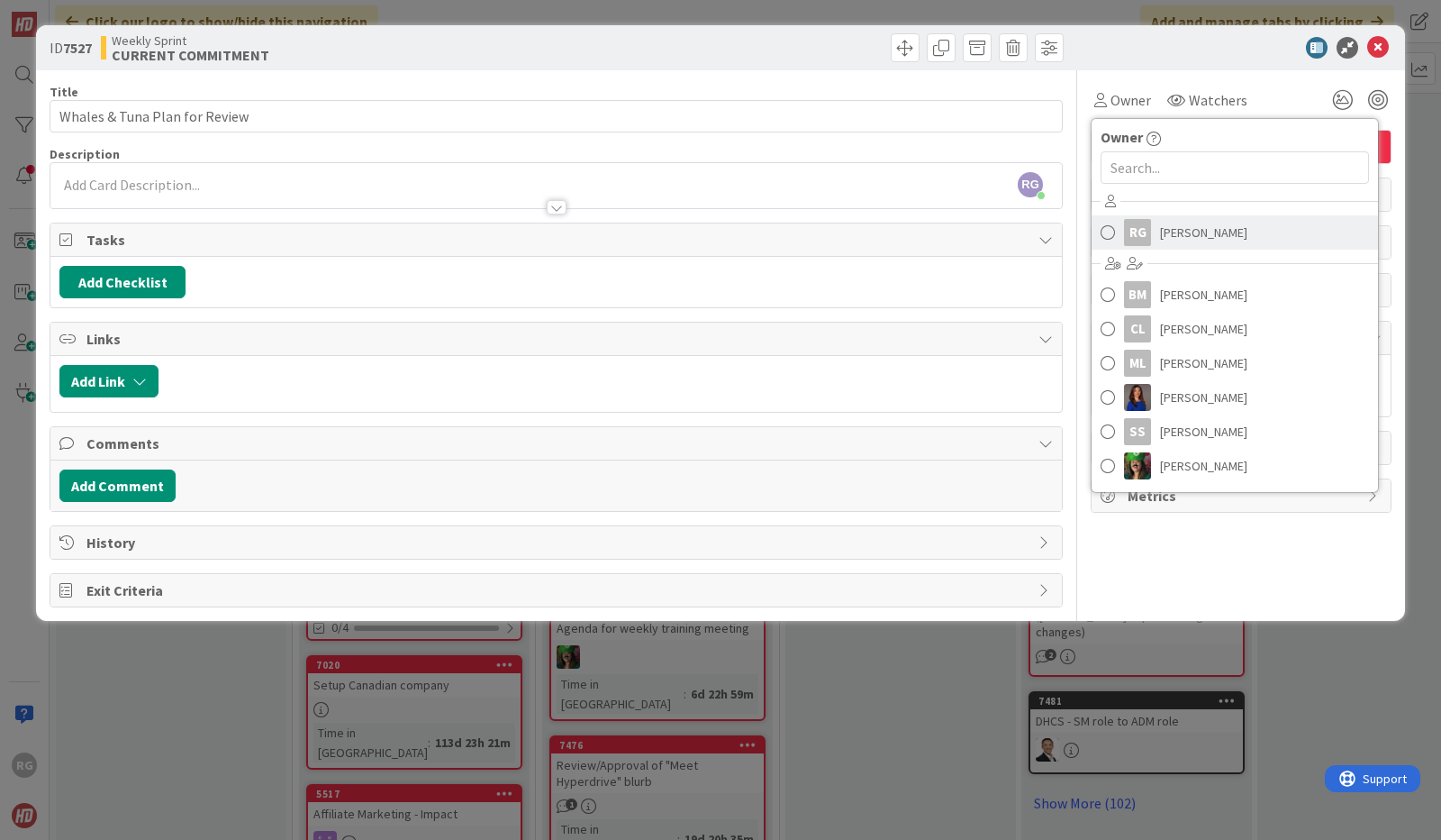
click at [1178, 229] on span "[PERSON_NAME]" at bounding box center [1203, 232] width 87 height 27
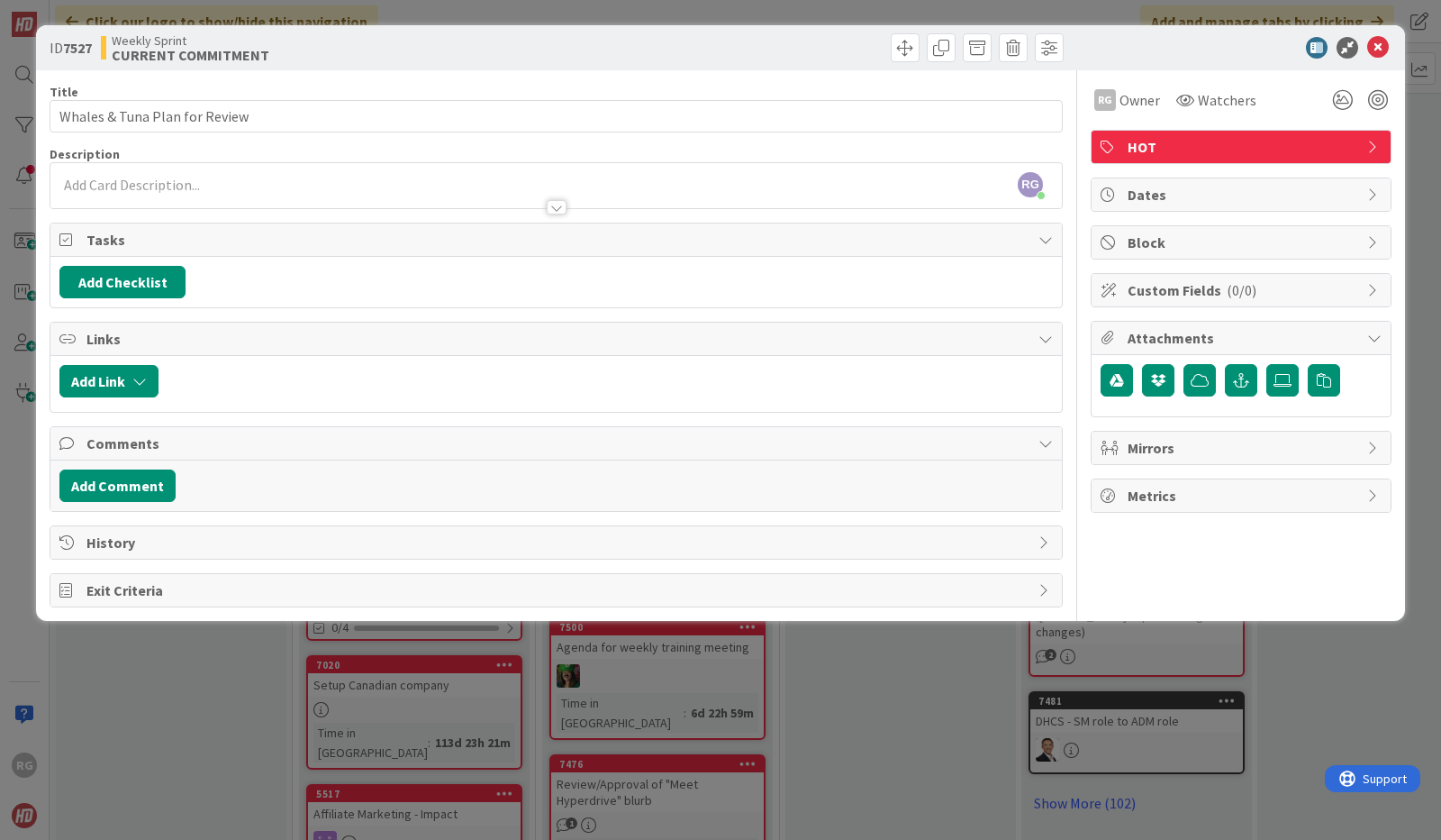
click at [197, 180] on div "RG [PERSON_NAME] just joined" at bounding box center [556, 185] width 1012 height 45
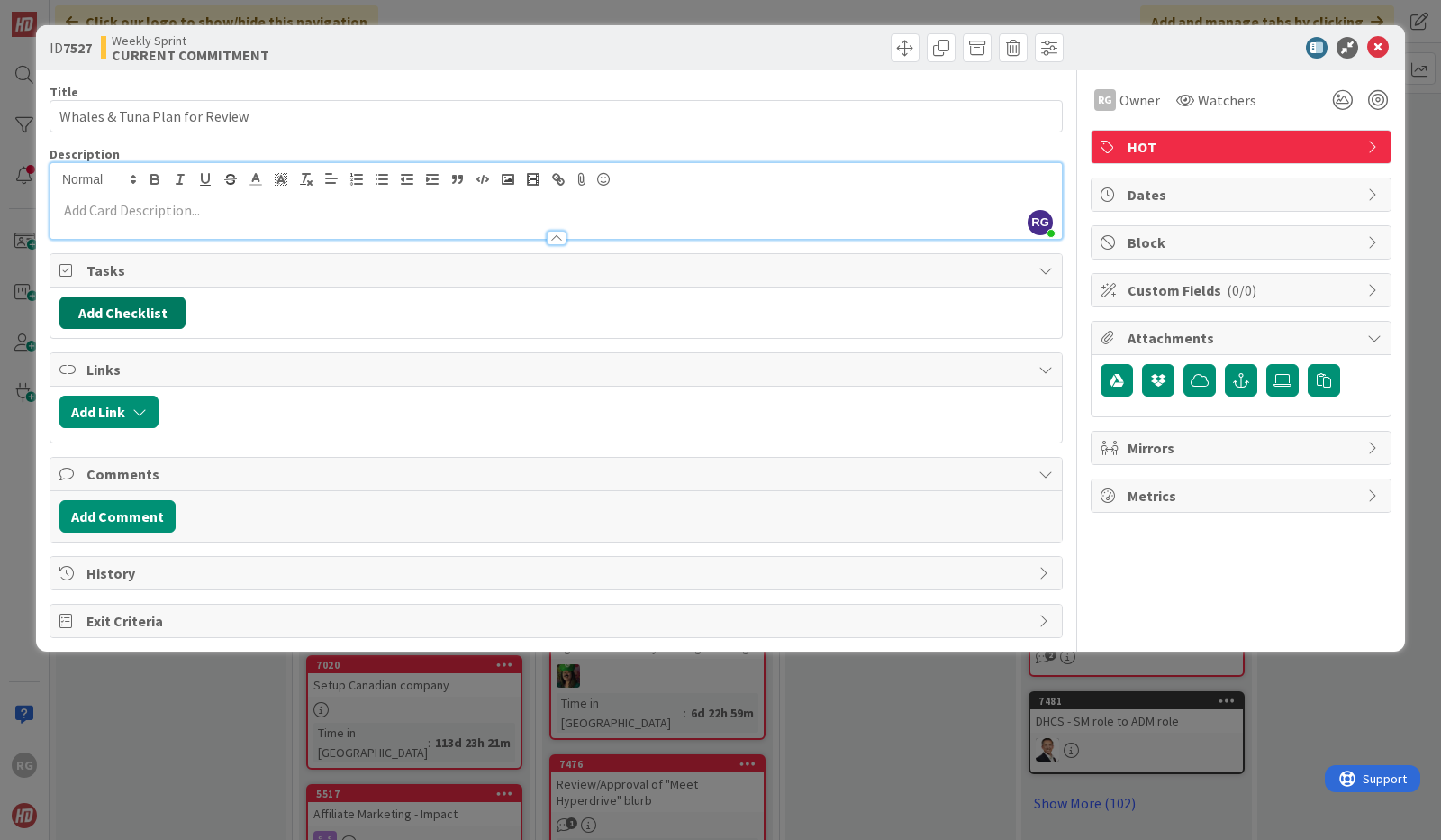
click at [124, 313] on button "Add Checklist" at bounding box center [122, 312] width 126 height 32
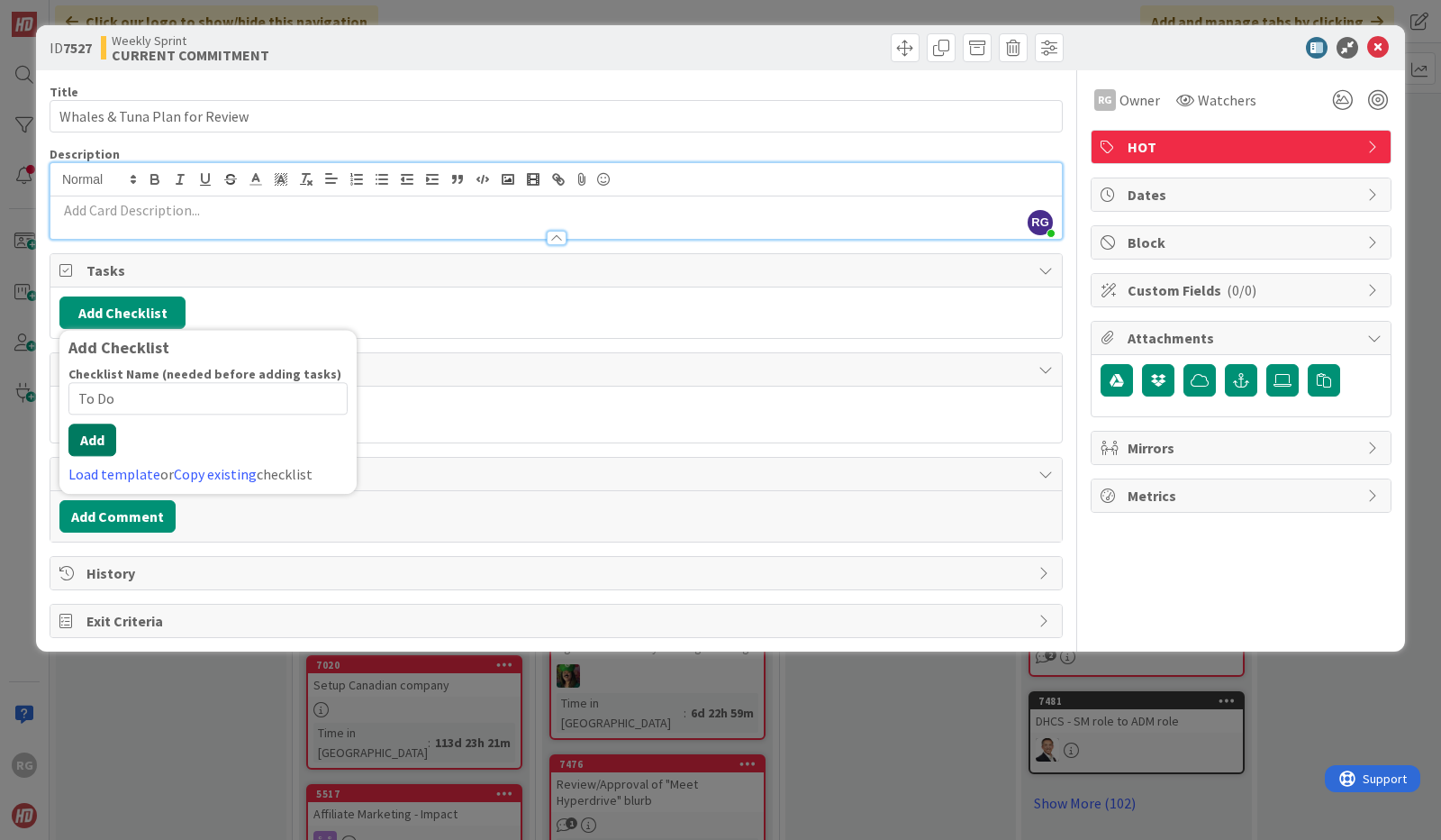
type input "To Do"
click at [89, 443] on button "Add" at bounding box center [93, 440] width 48 height 32
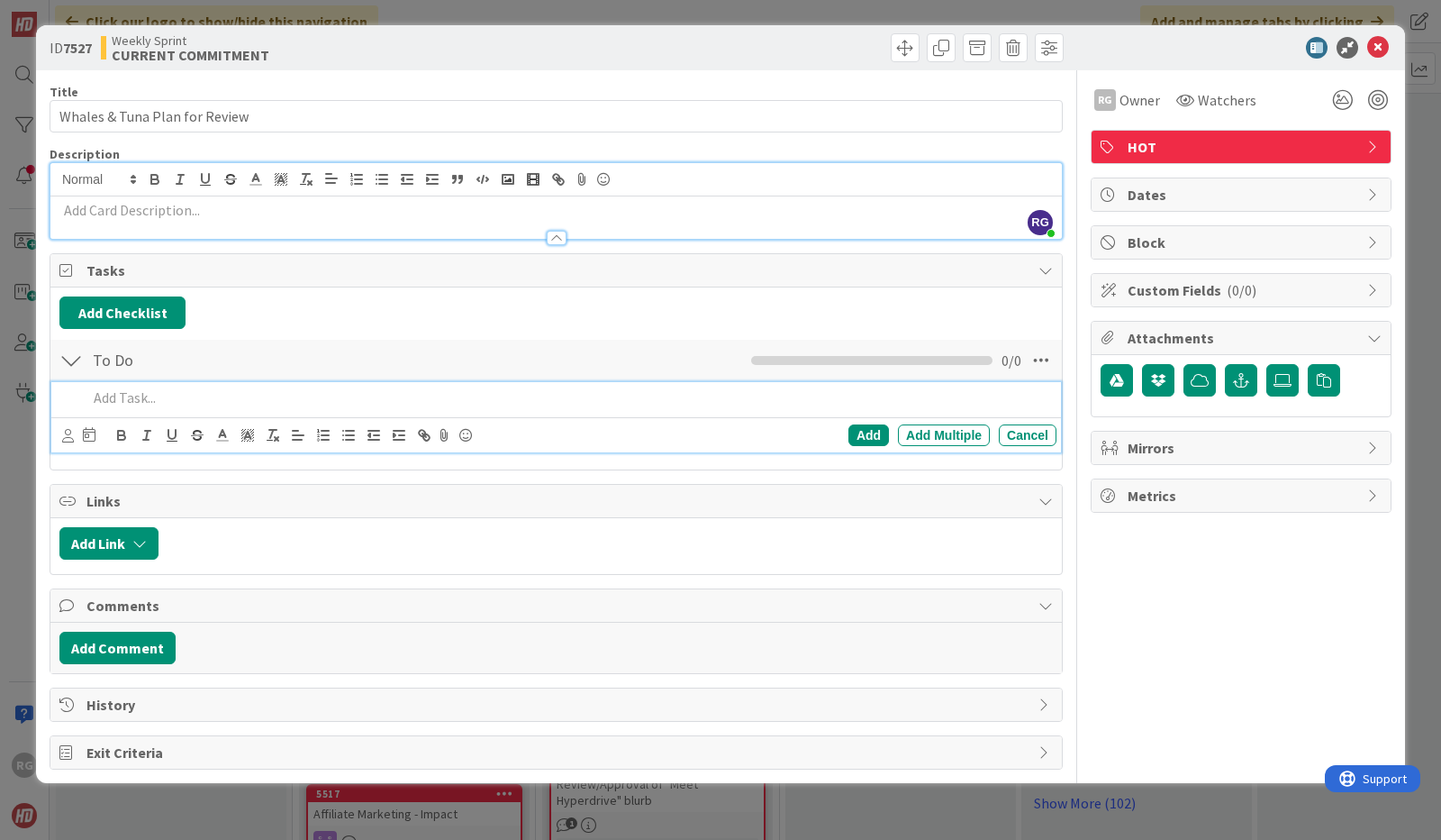
click at [120, 398] on p at bounding box center [568, 398] width 962 height 21
click at [874, 430] on div "Add" at bounding box center [869, 435] width 40 height 22
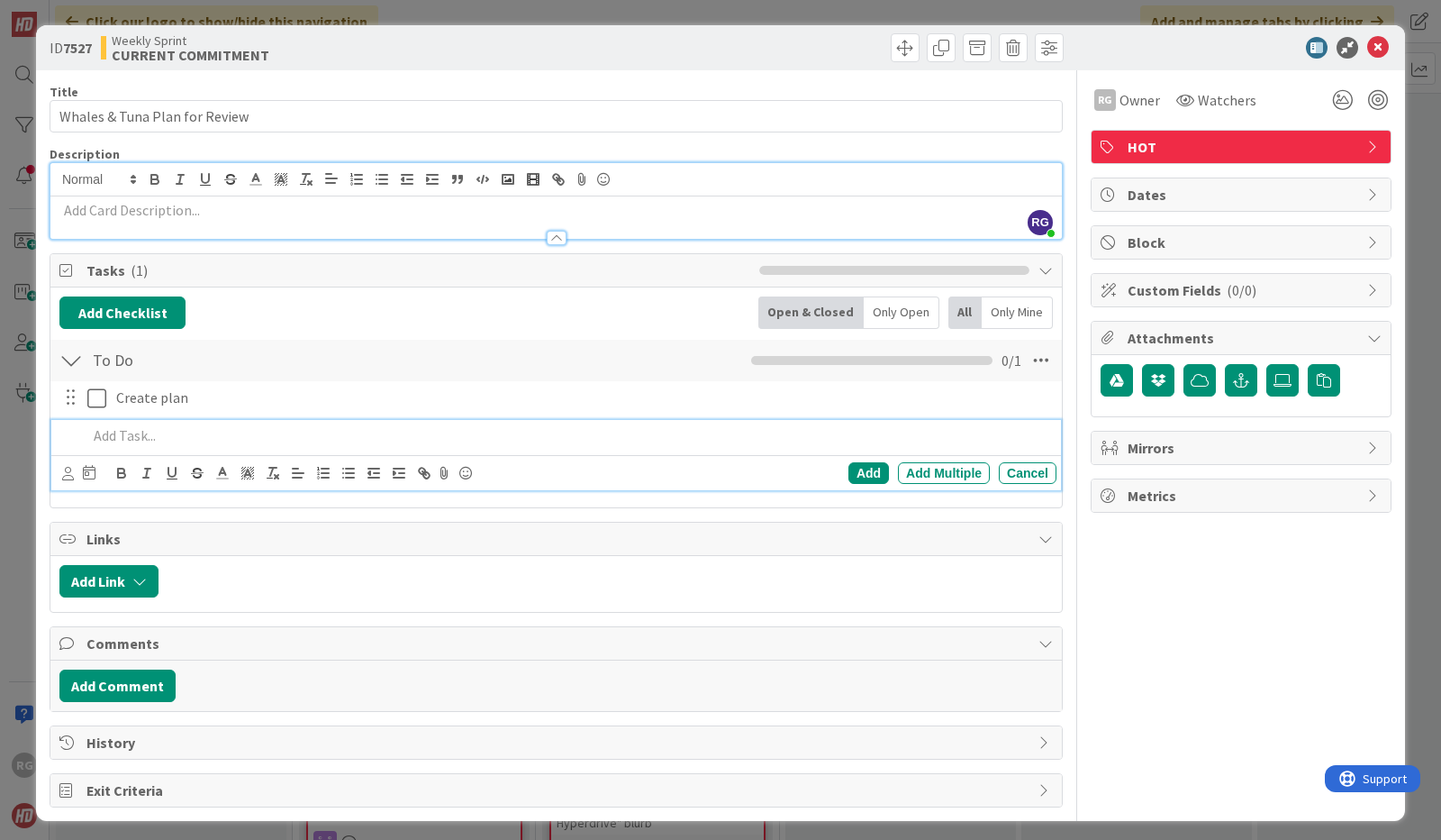
click at [132, 435] on p at bounding box center [568, 436] width 962 height 21
click at [875, 470] on div "Add" at bounding box center [869, 473] width 40 height 22
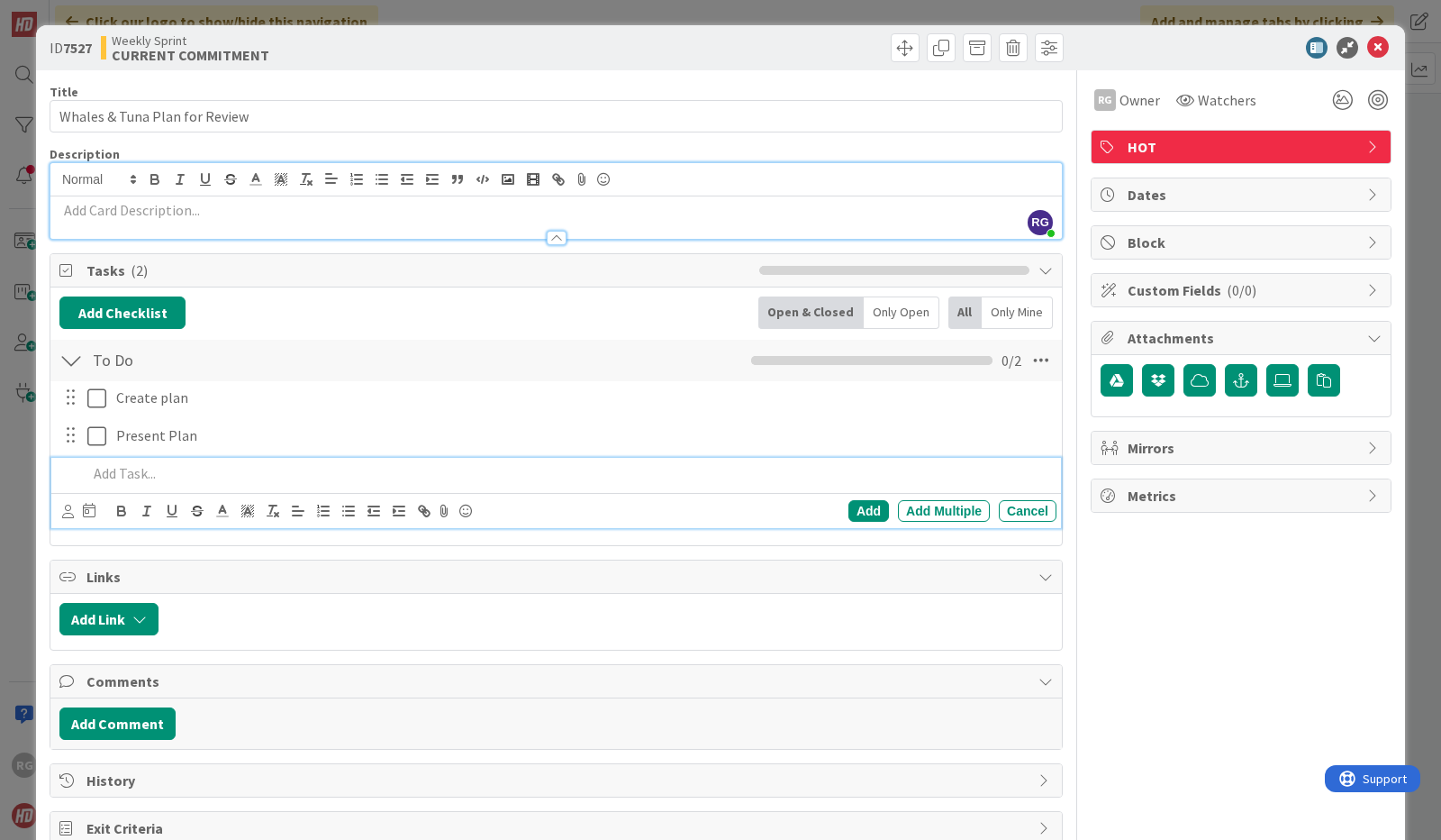
click at [144, 468] on p at bounding box center [568, 474] width 962 height 21
click at [855, 509] on div "Add" at bounding box center [869, 510] width 40 height 22
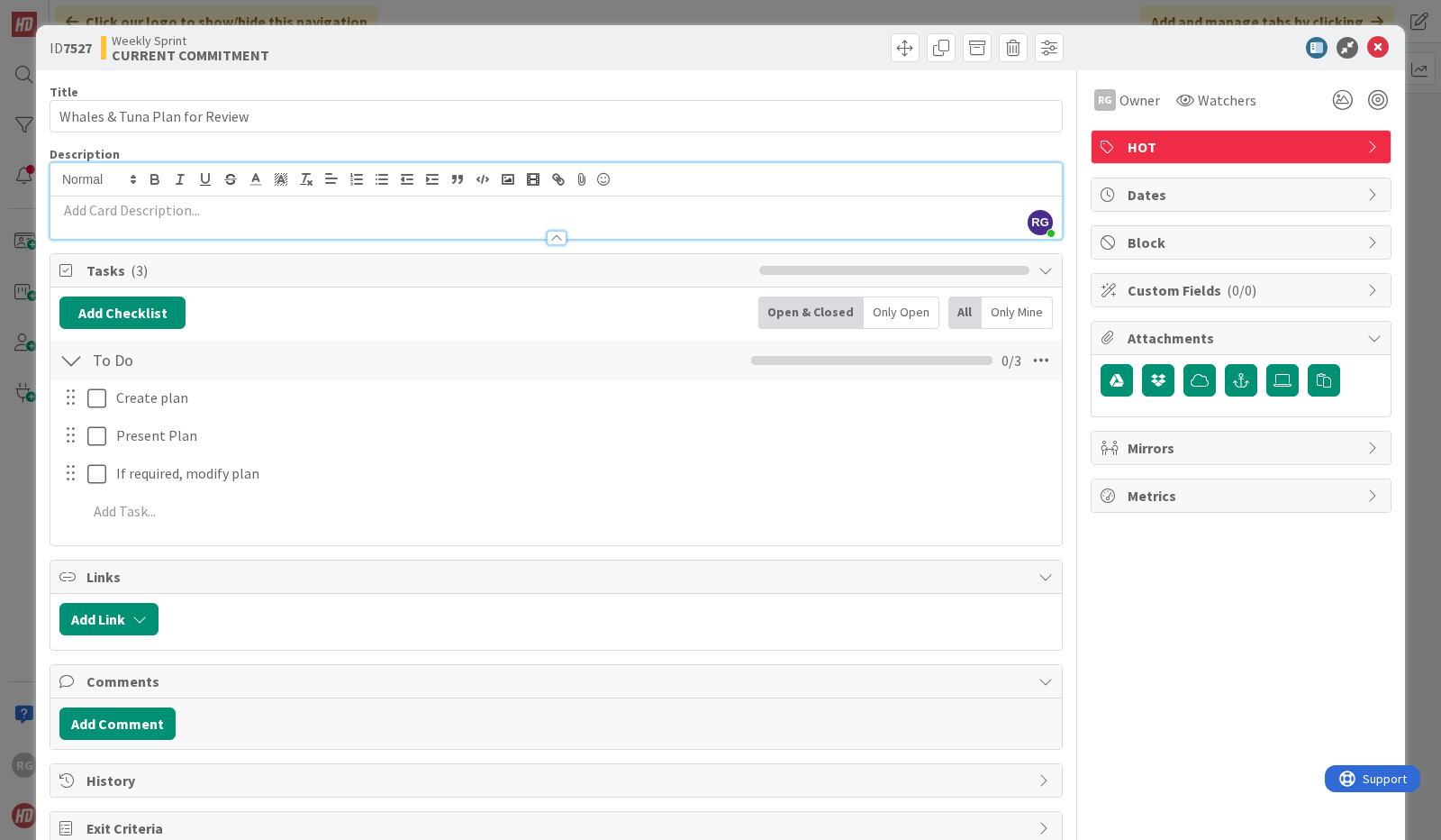
click at [103, 213] on p at bounding box center [556, 210] width 994 height 21
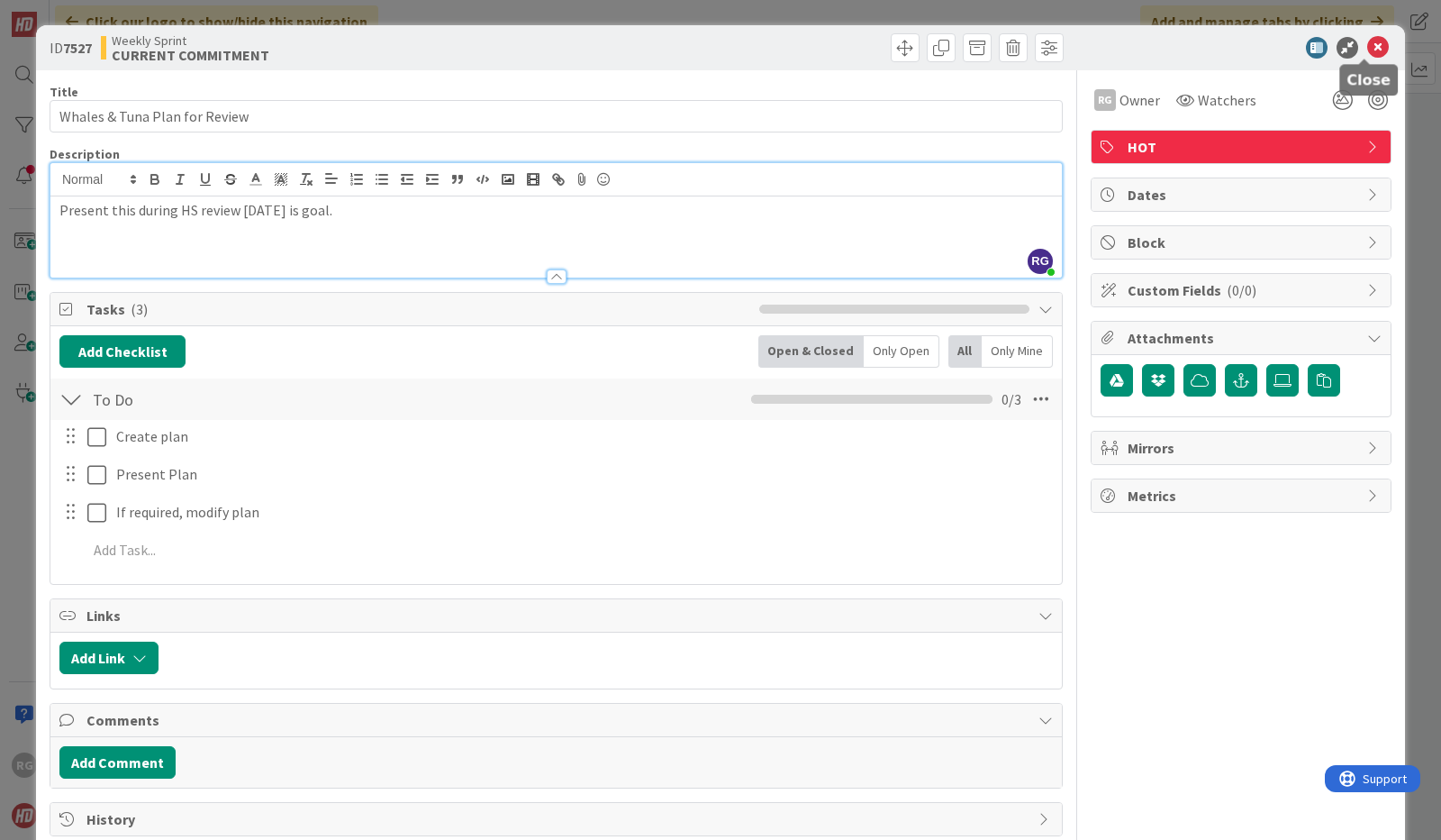
click at [1367, 53] on icon at bounding box center [1378, 48] width 22 height 22
